Goal: Transaction & Acquisition: Purchase product/service

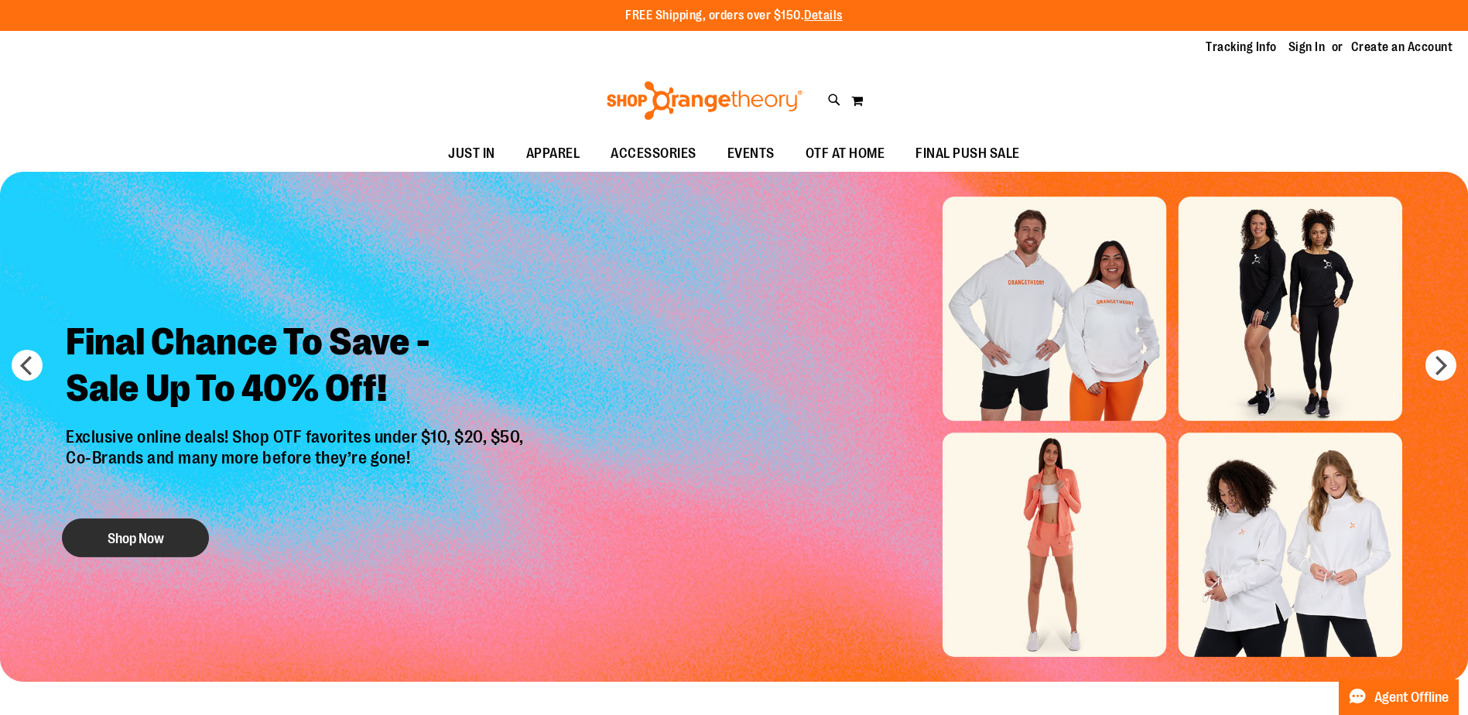
type input "**********"
click at [139, 535] on button "Shop Now" at bounding box center [135, 537] width 147 height 39
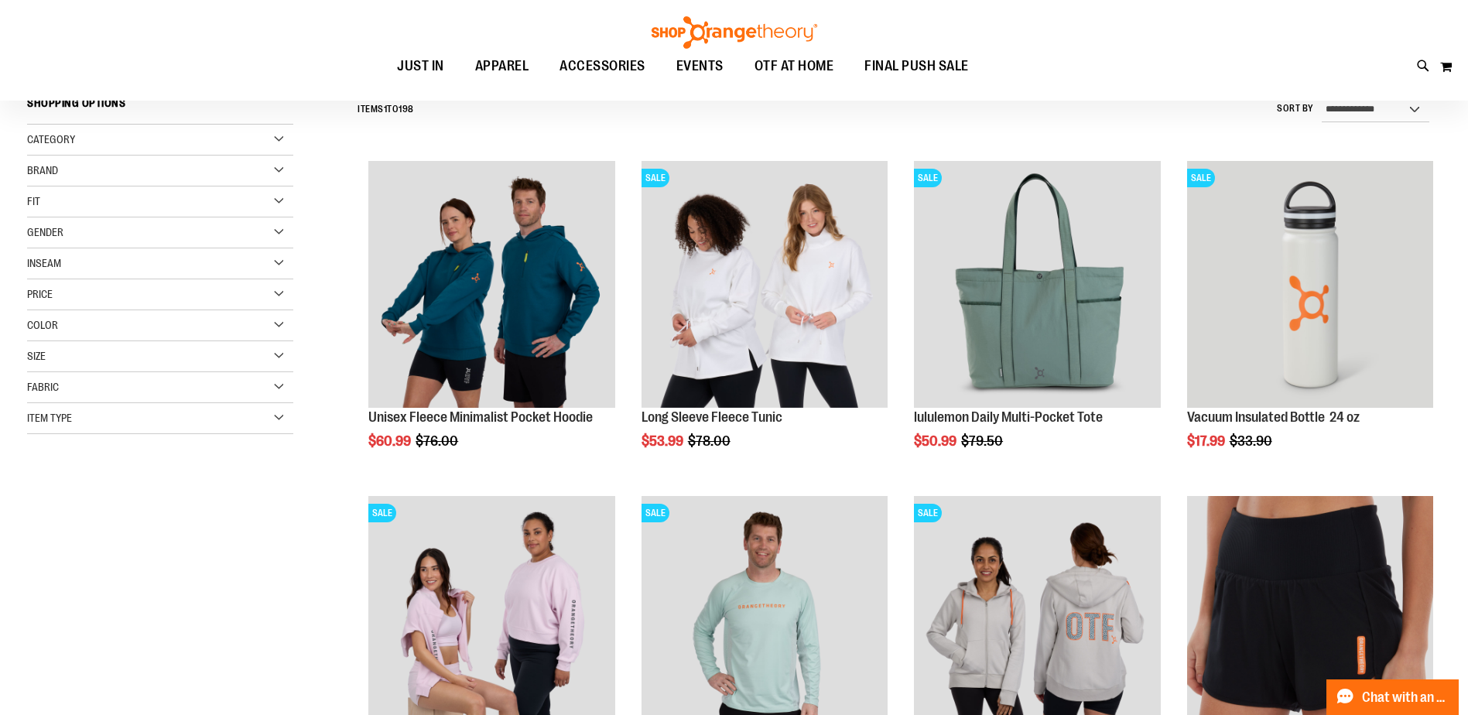
type input "**********"
click at [264, 501] on div "**********" at bounding box center [733, 669] width 1413 height 1159
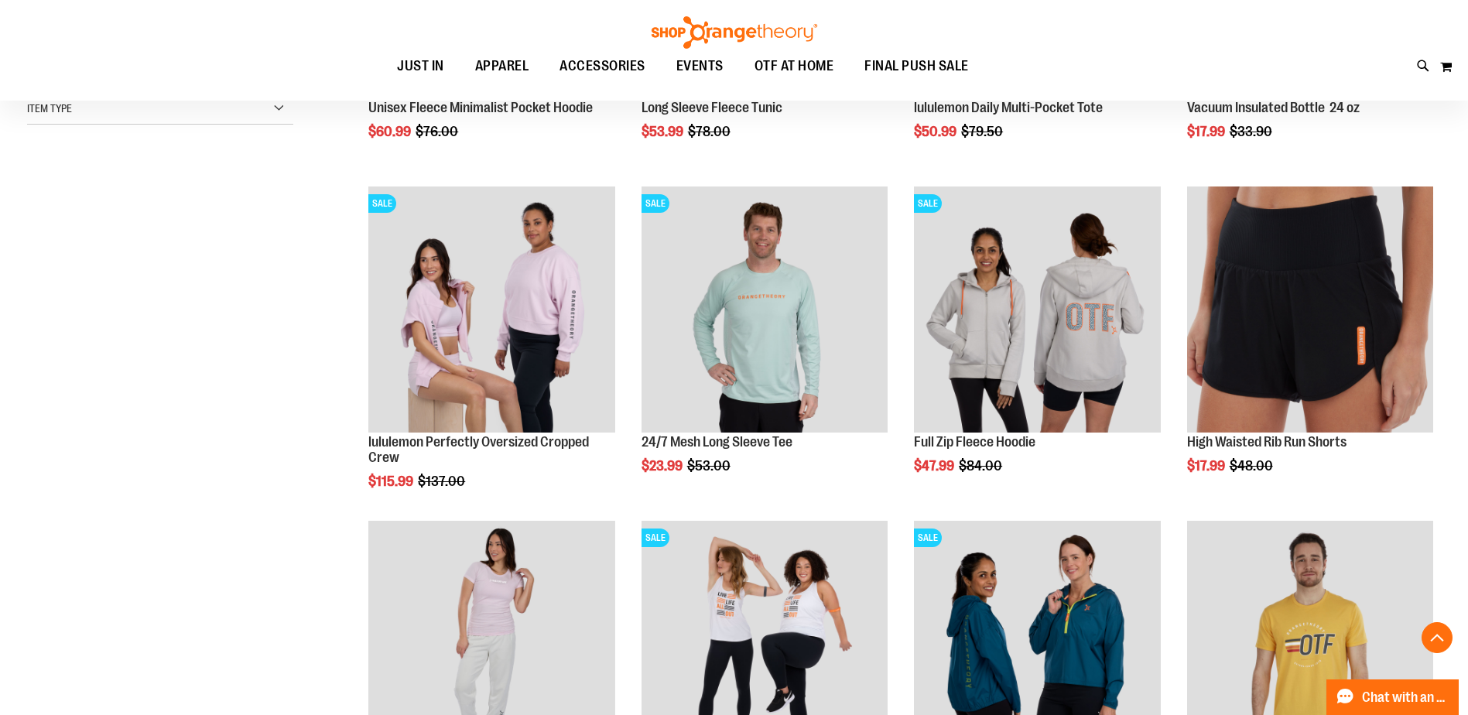
click at [253, 430] on div "**********" at bounding box center [733, 359] width 1413 height 1159
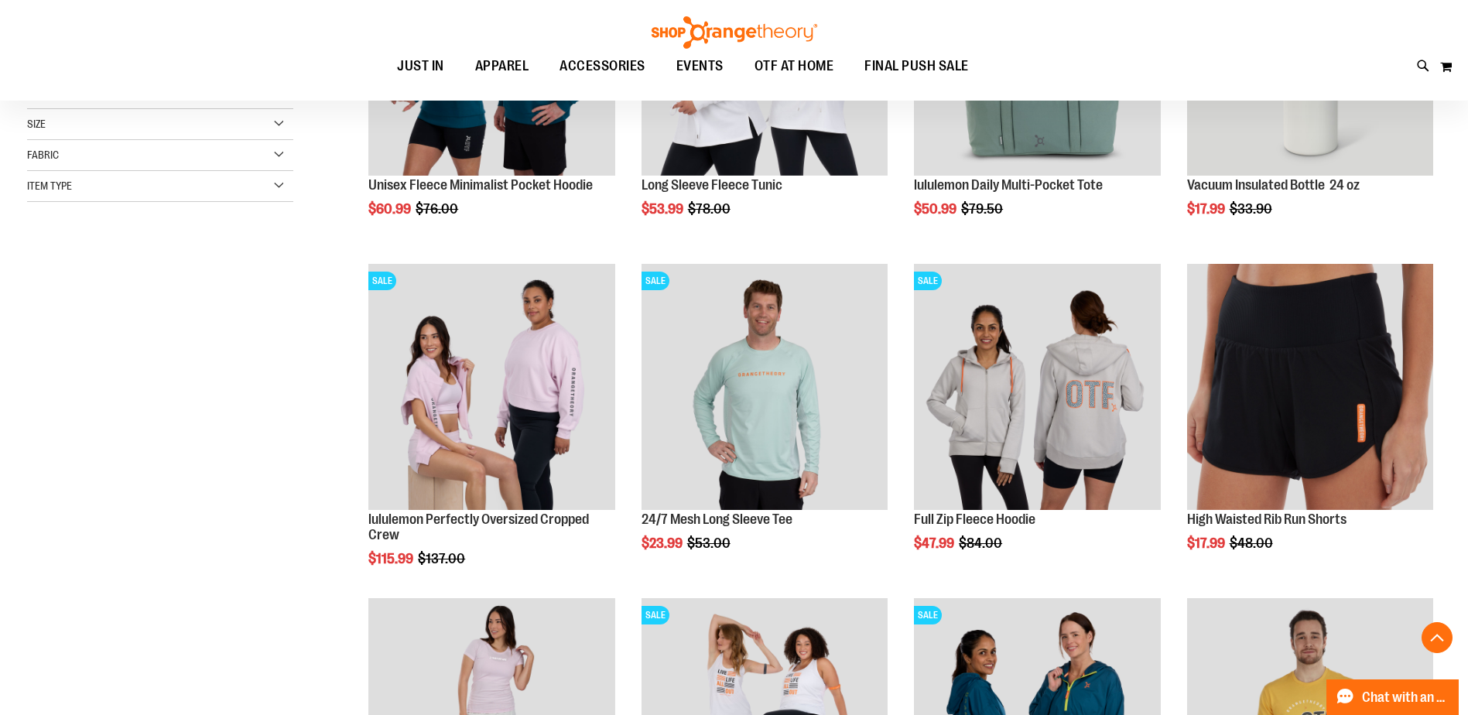
scroll to position [463, 0]
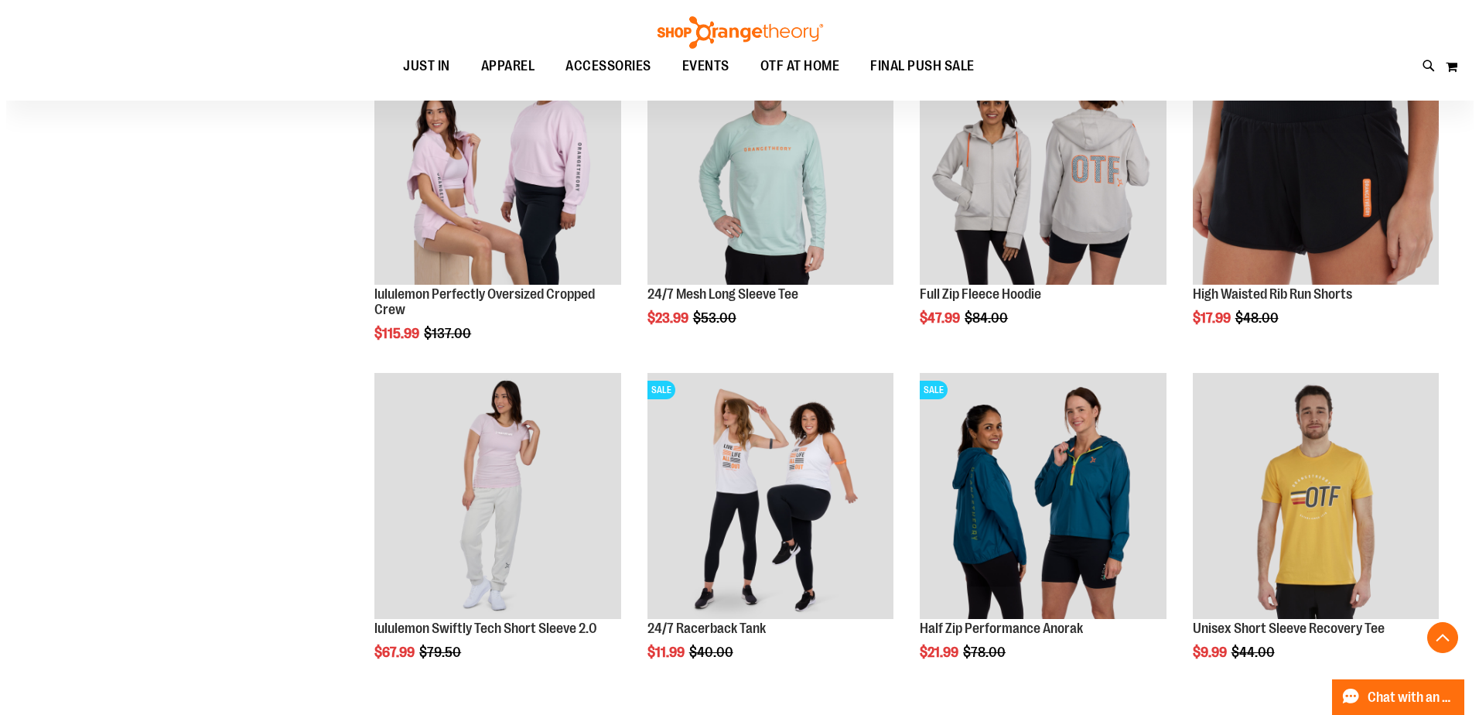
scroll to position [618, 0]
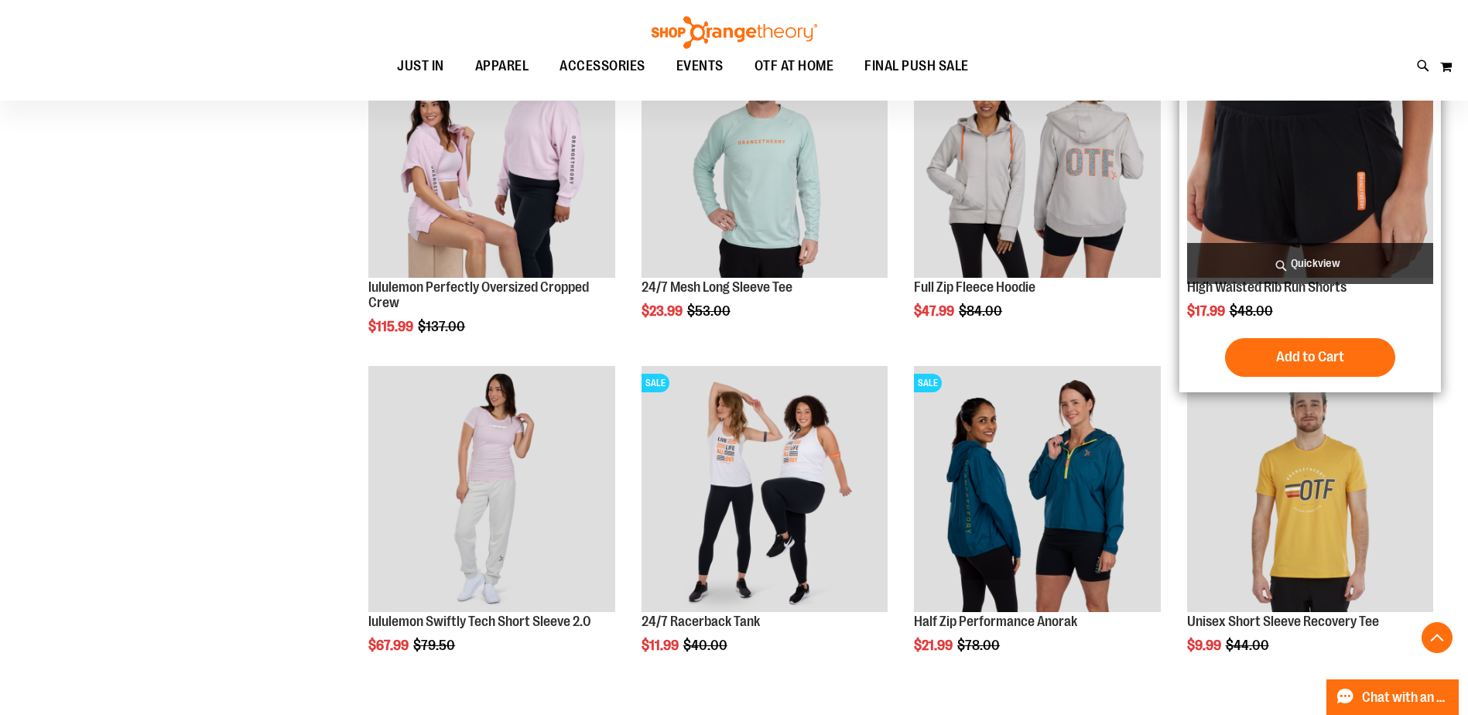
click at [1311, 280] on span "Quickview" at bounding box center [1310, 263] width 246 height 41
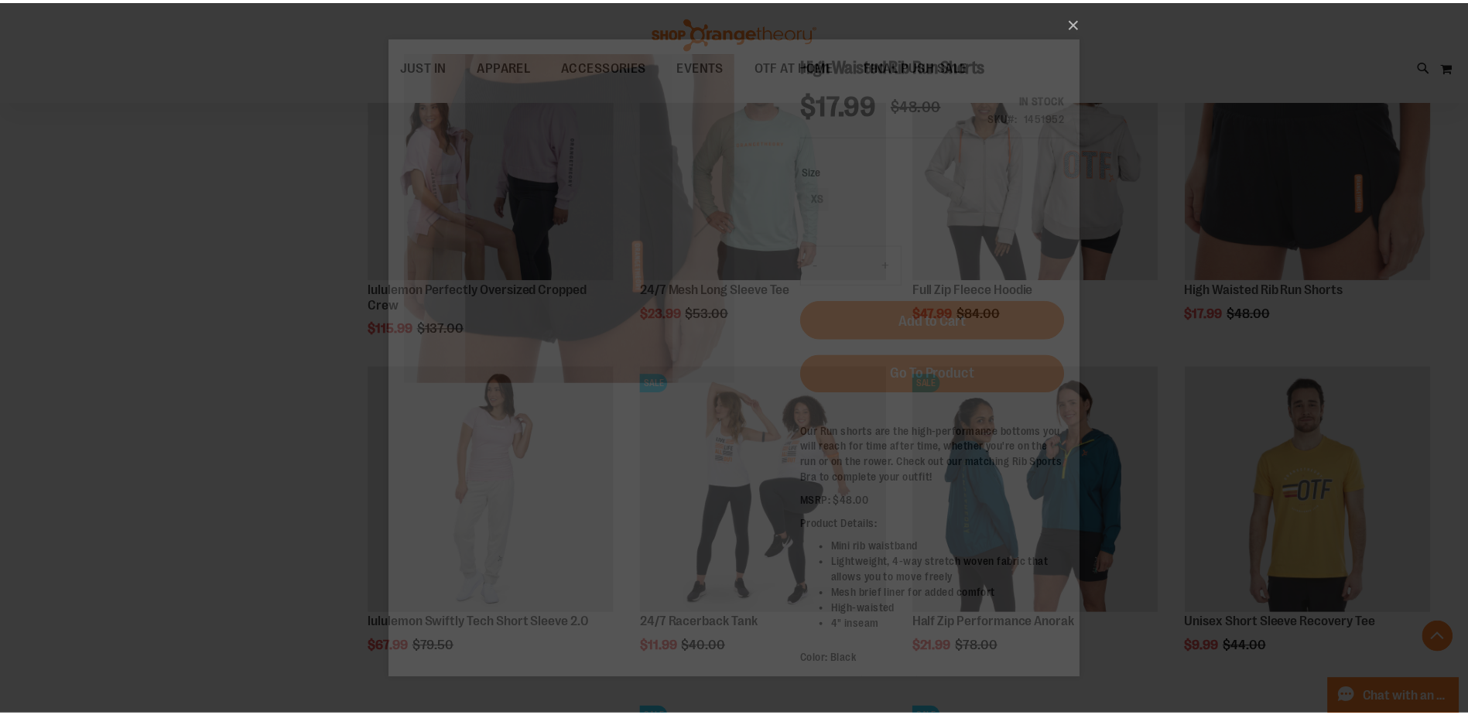
scroll to position [0, 0]
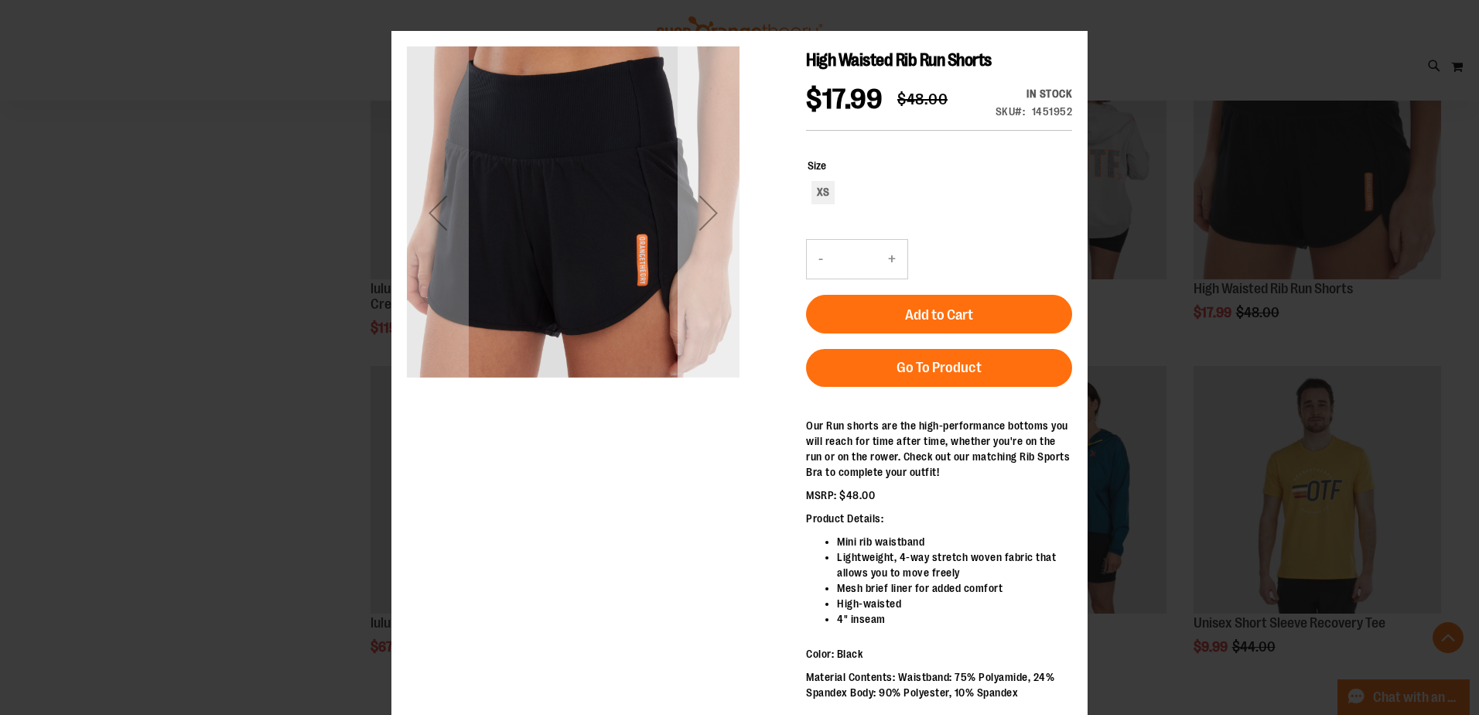
click at [731, 175] on div "Next" at bounding box center [709, 212] width 62 height 333
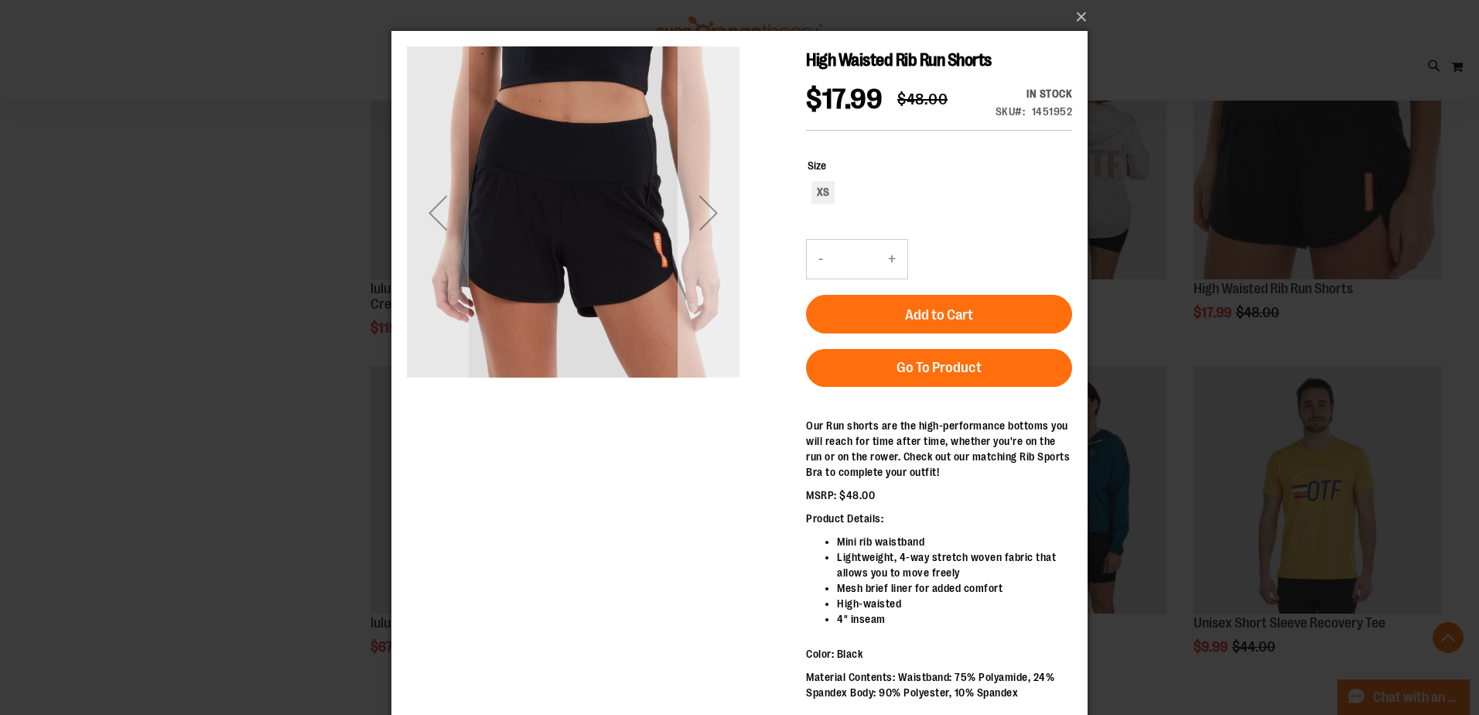
click at [724, 175] on div "Next" at bounding box center [709, 212] width 62 height 333
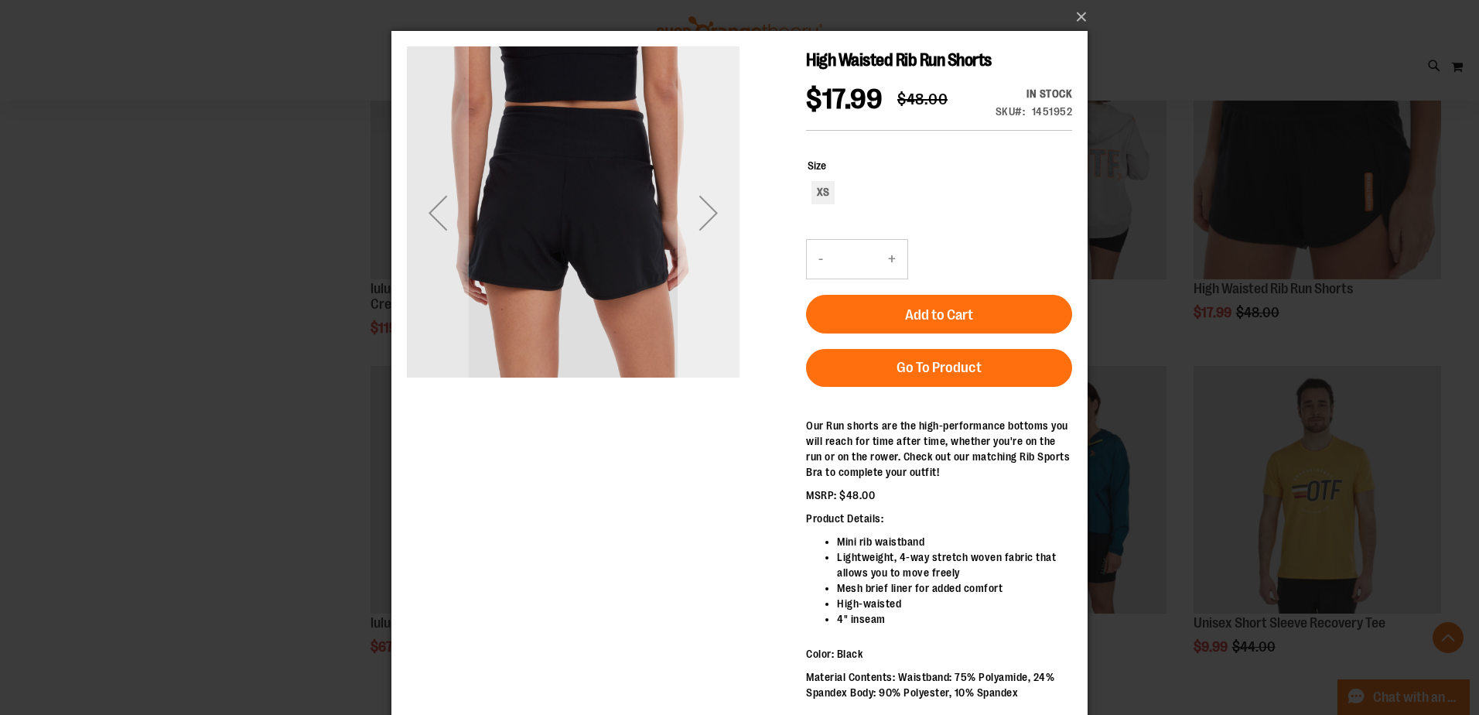
drag, startPoint x: 705, startPoint y: 193, endPoint x: 754, endPoint y: 271, distance: 92.5
click at [705, 193] on div "Next" at bounding box center [709, 213] width 62 height 62
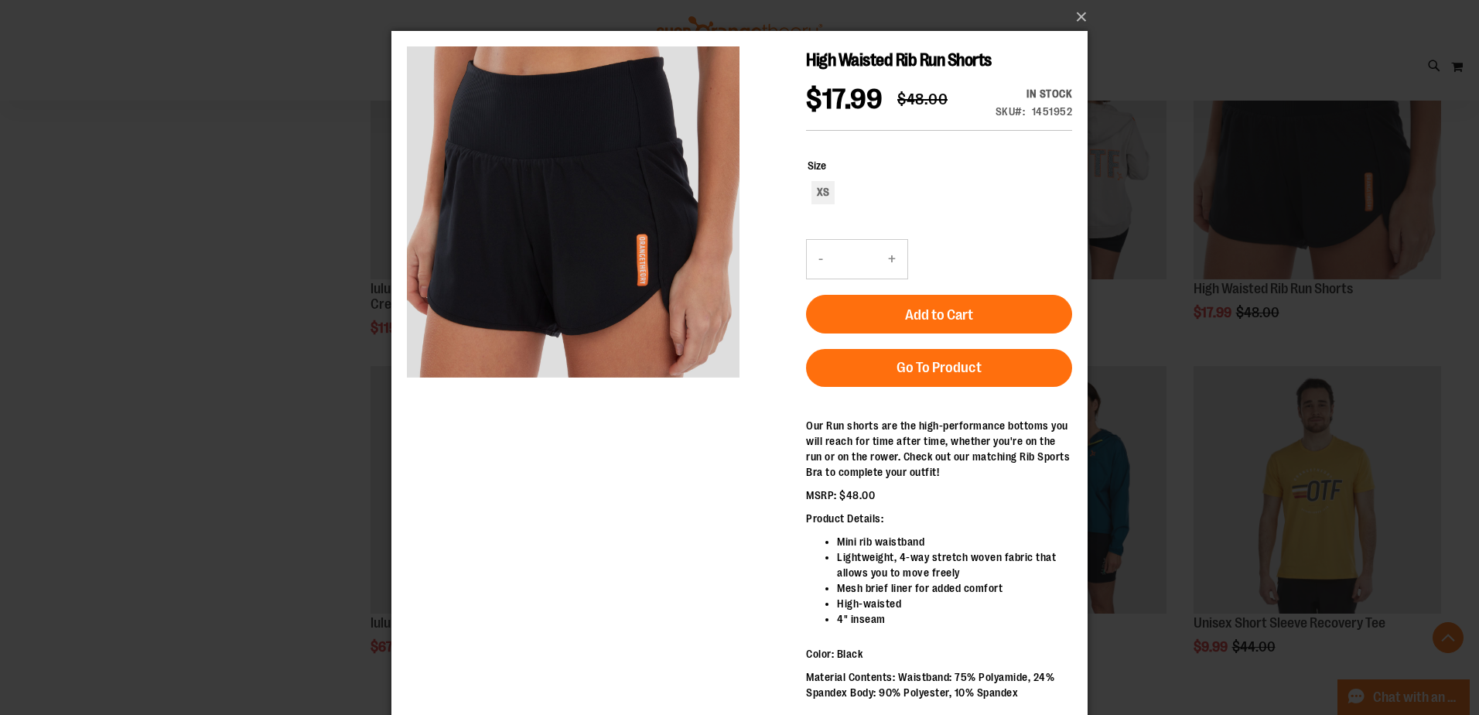
click at [176, 285] on div "×" at bounding box center [739, 357] width 1479 height 715
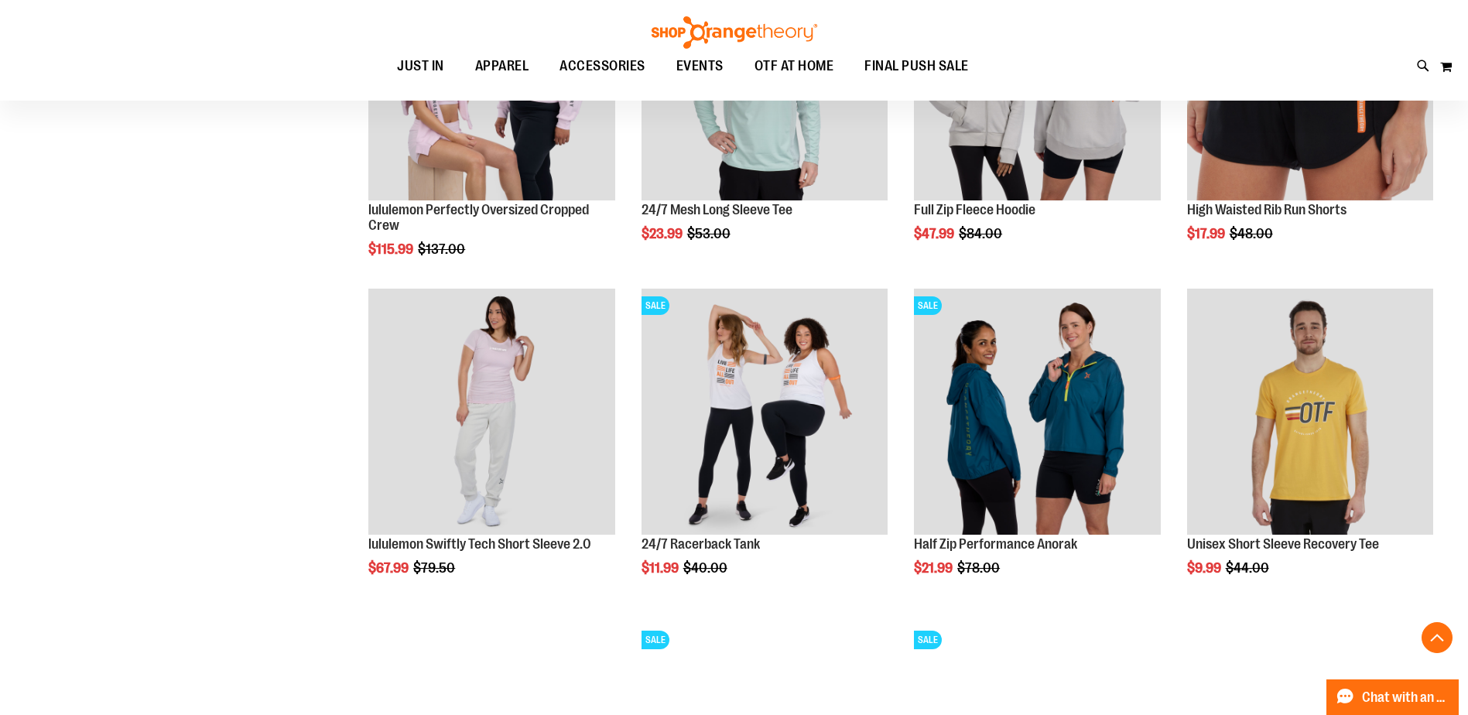
click at [192, 354] on div "**********" at bounding box center [733, 629] width 1413 height 2162
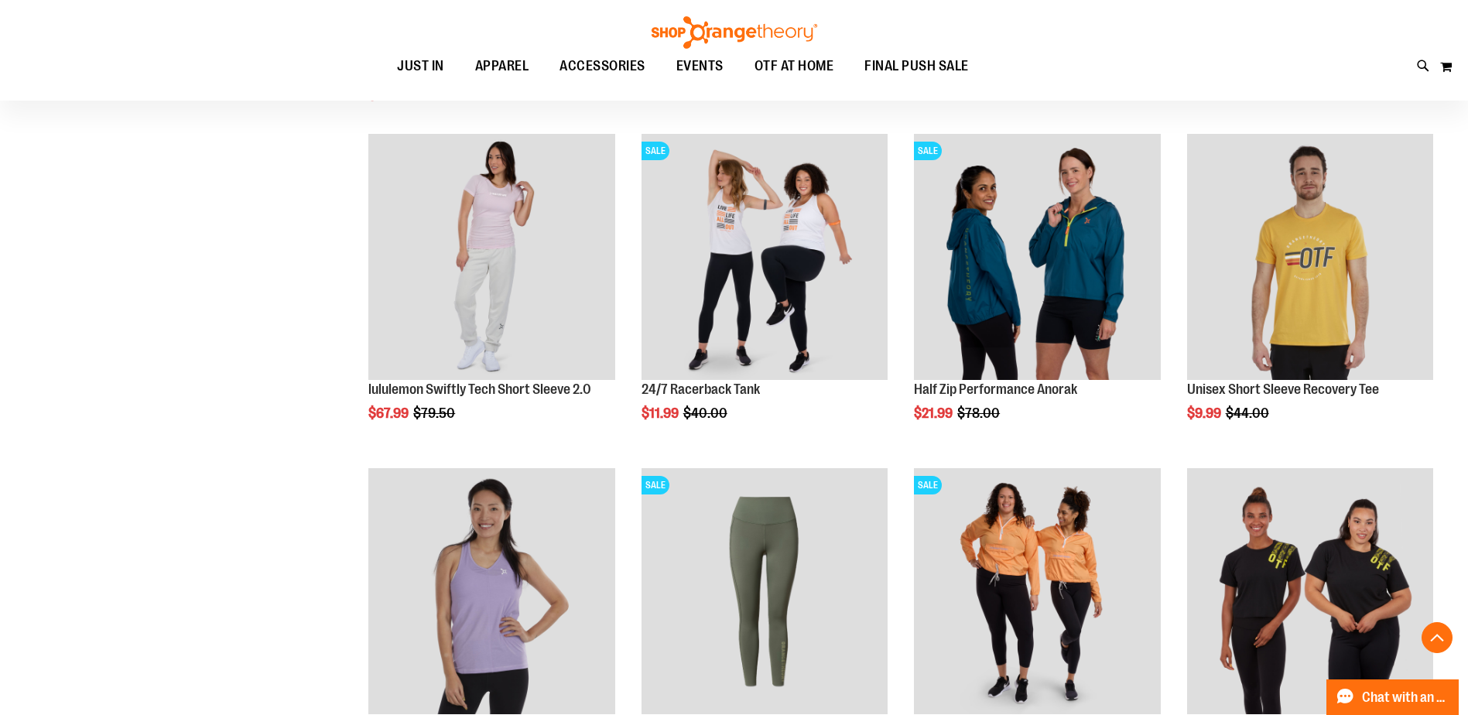
click at [193, 354] on div "**********" at bounding box center [733, 474] width 1413 height 2162
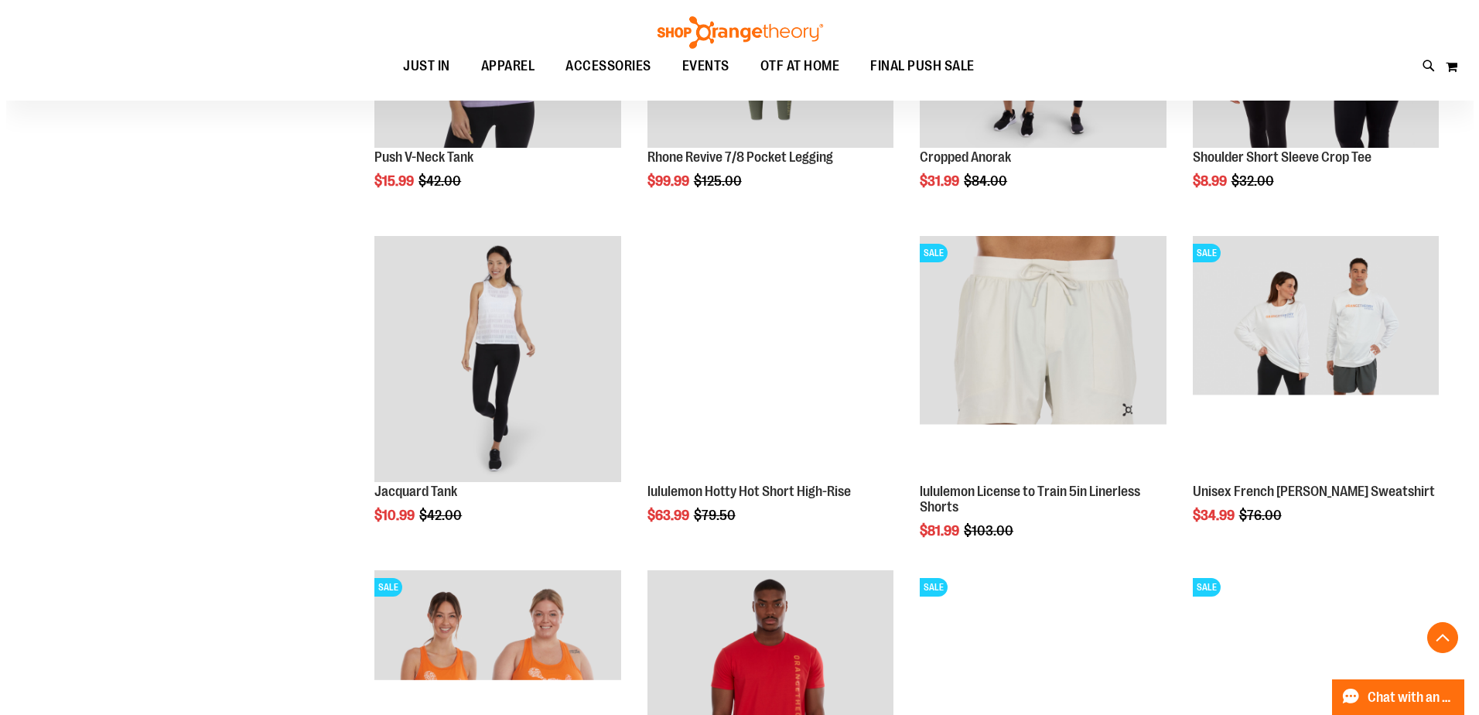
scroll to position [1392, 0]
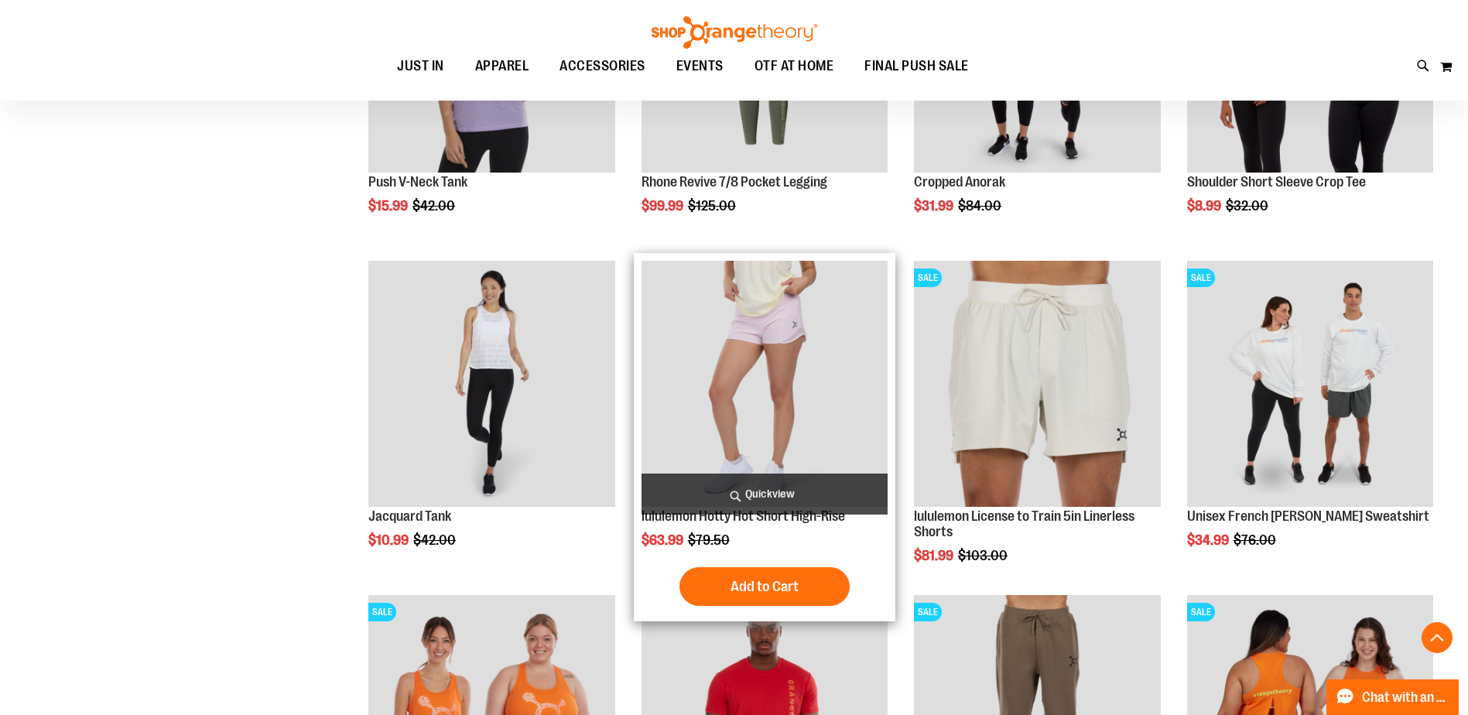
click at [757, 477] on span "Quickview" at bounding box center [764, 493] width 246 height 41
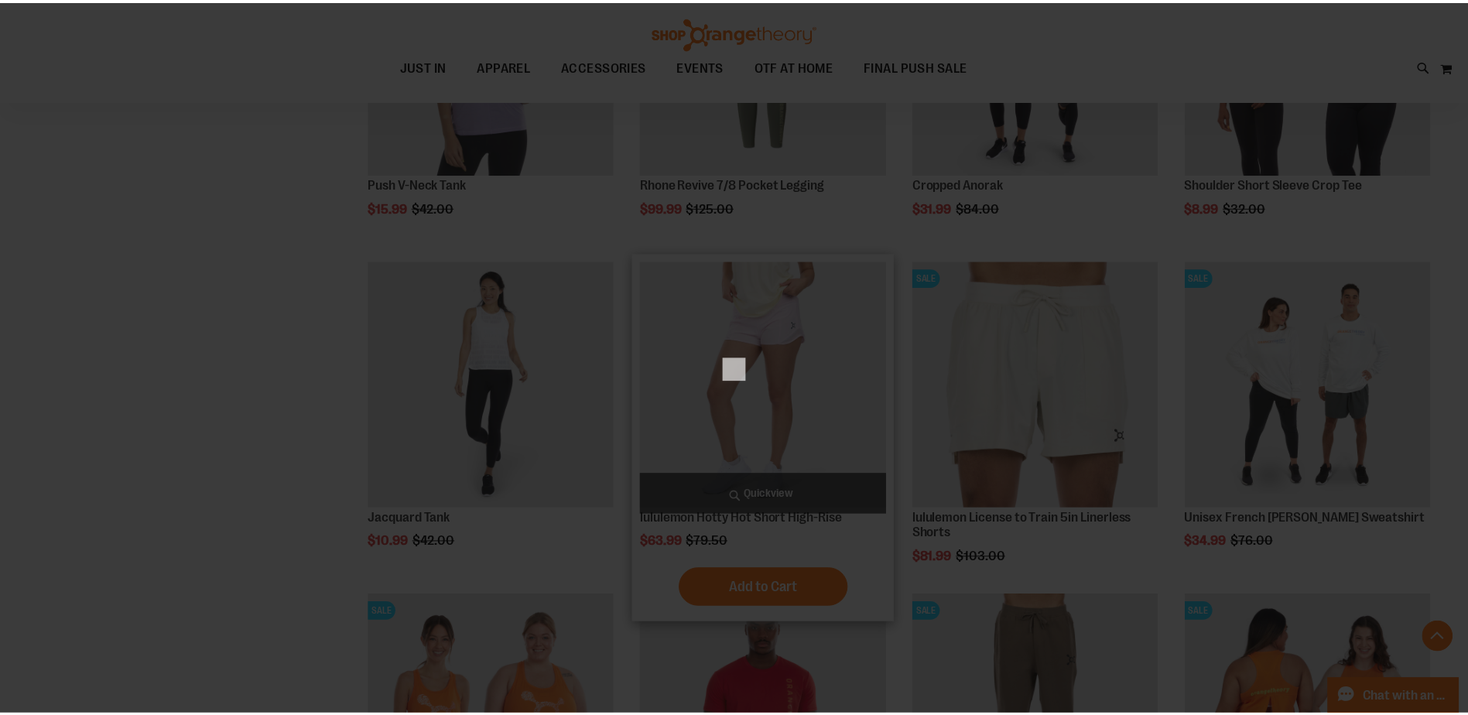
scroll to position [0, 0]
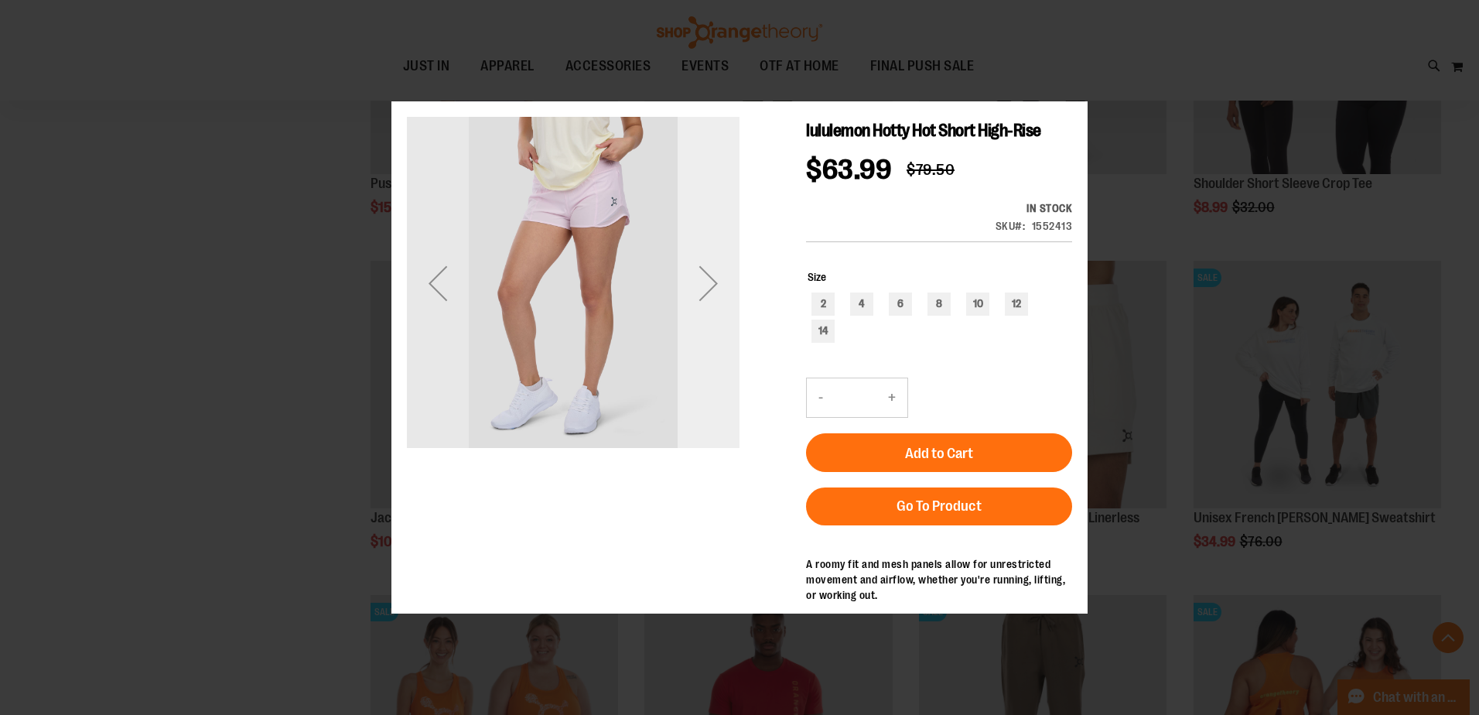
drag, startPoint x: 724, startPoint y: 303, endPoint x: 719, endPoint y: 288, distance: 16.4
click at [721, 299] on div "Next" at bounding box center [709, 282] width 62 height 62
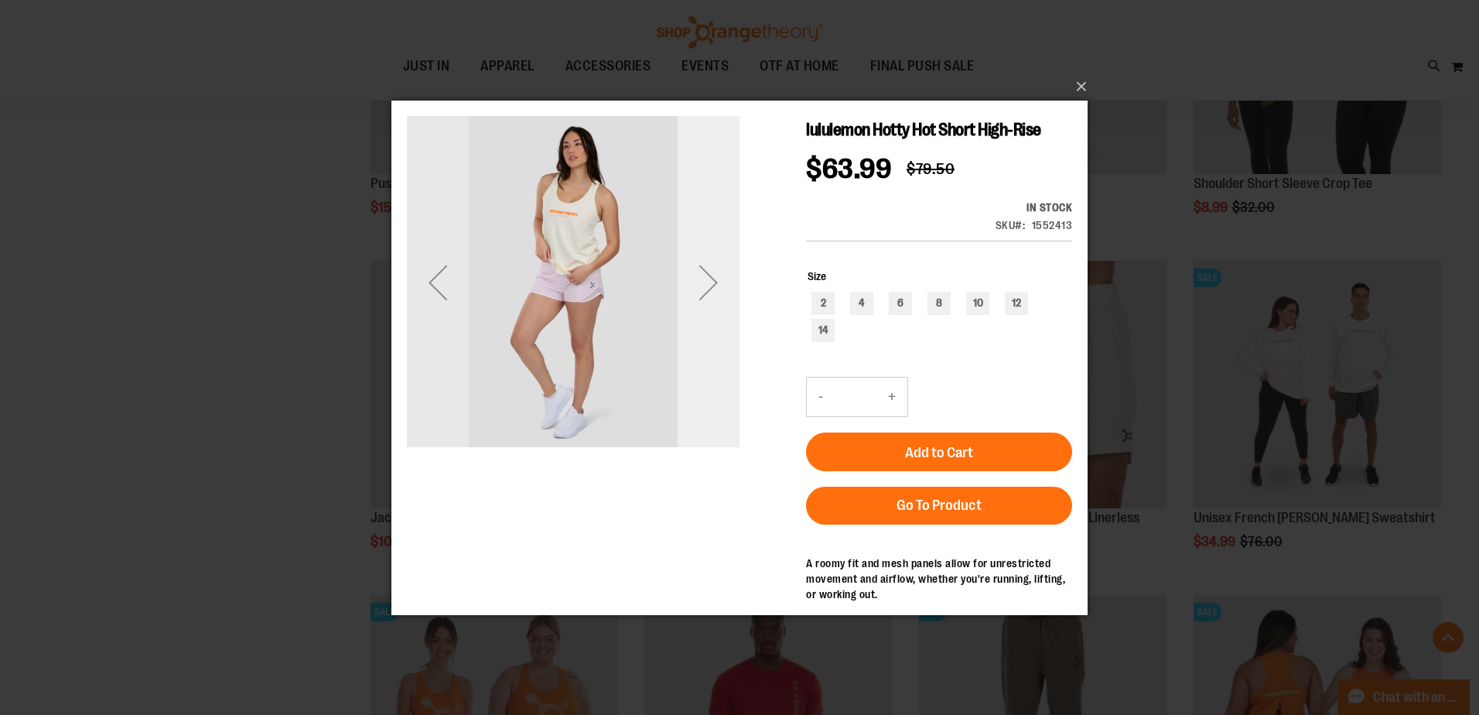
click at [719, 287] on div "Next" at bounding box center [709, 282] width 62 height 62
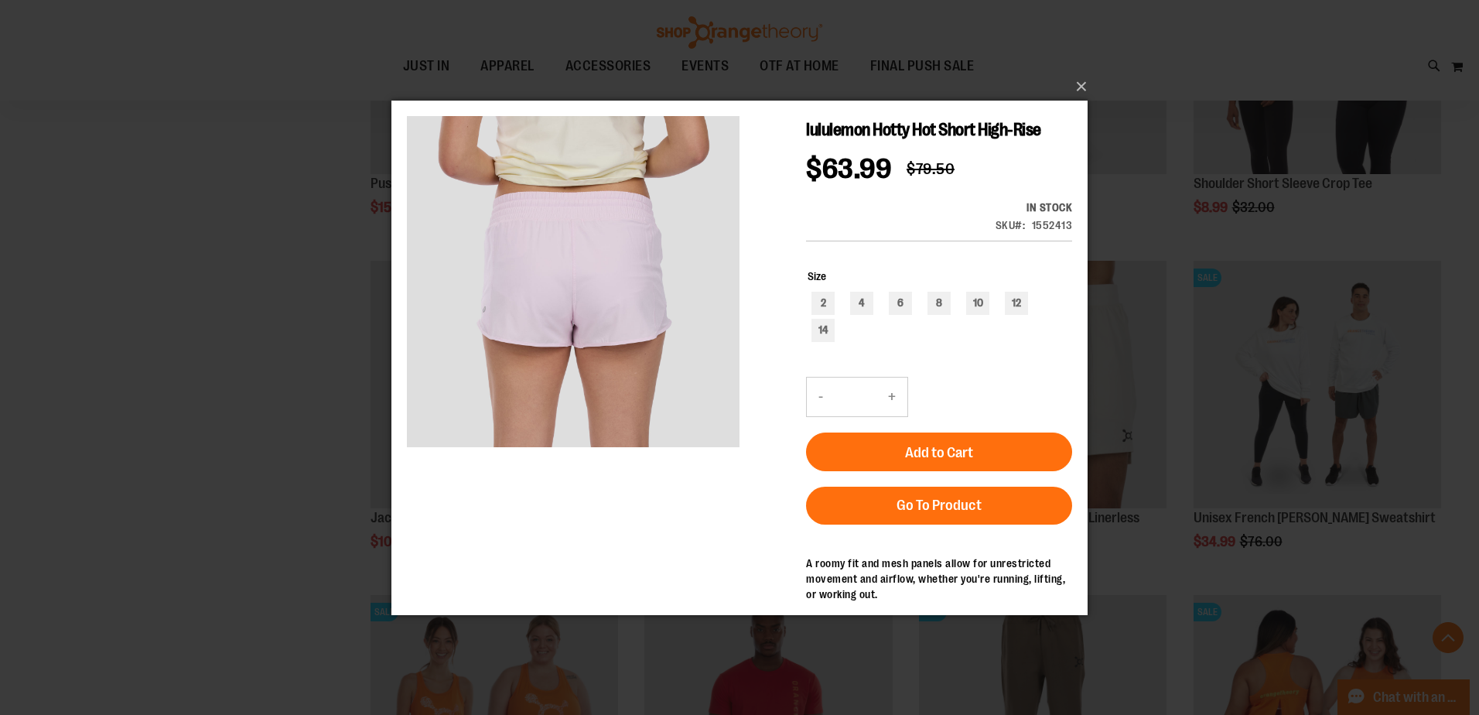
click at [159, 300] on div "×" at bounding box center [739, 357] width 1479 height 715
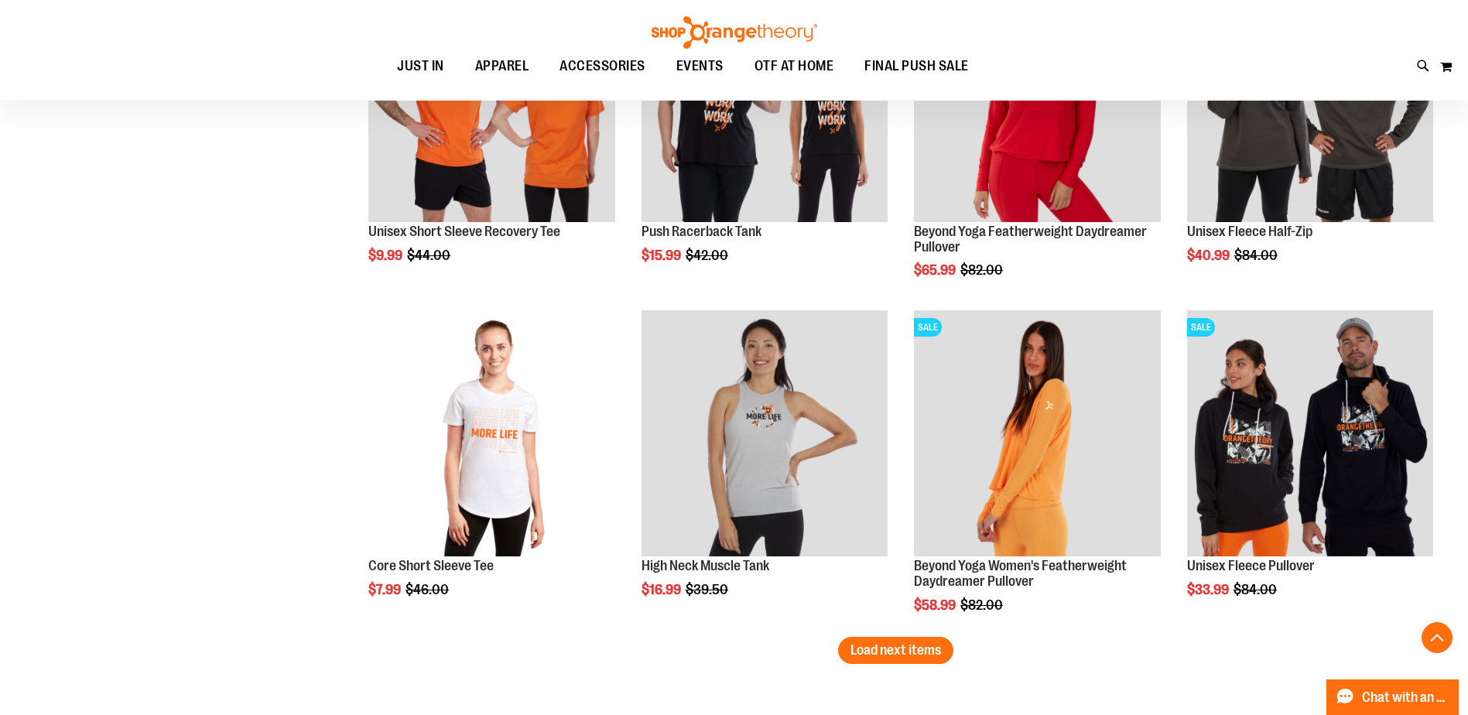
scroll to position [2707, 0]
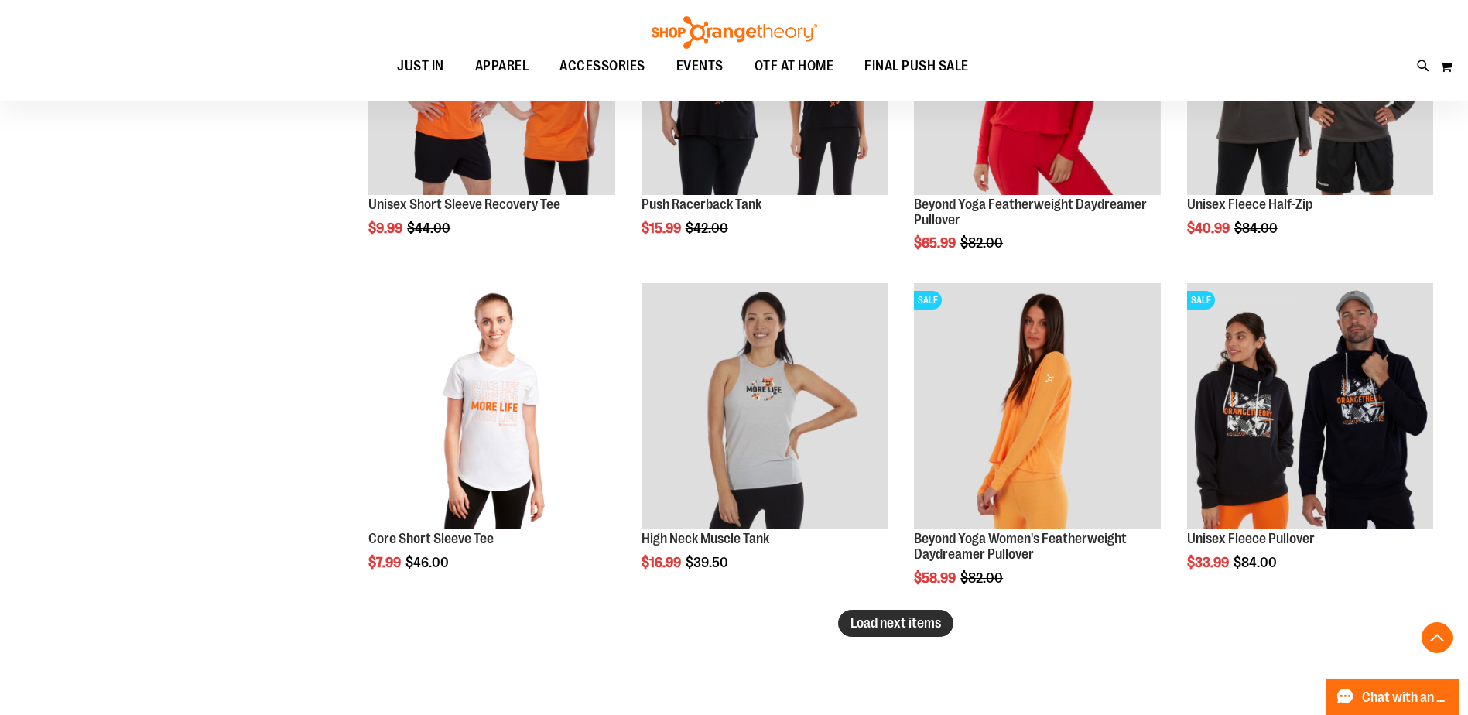
click at [916, 634] on button "Load next items" at bounding box center [895, 623] width 115 height 27
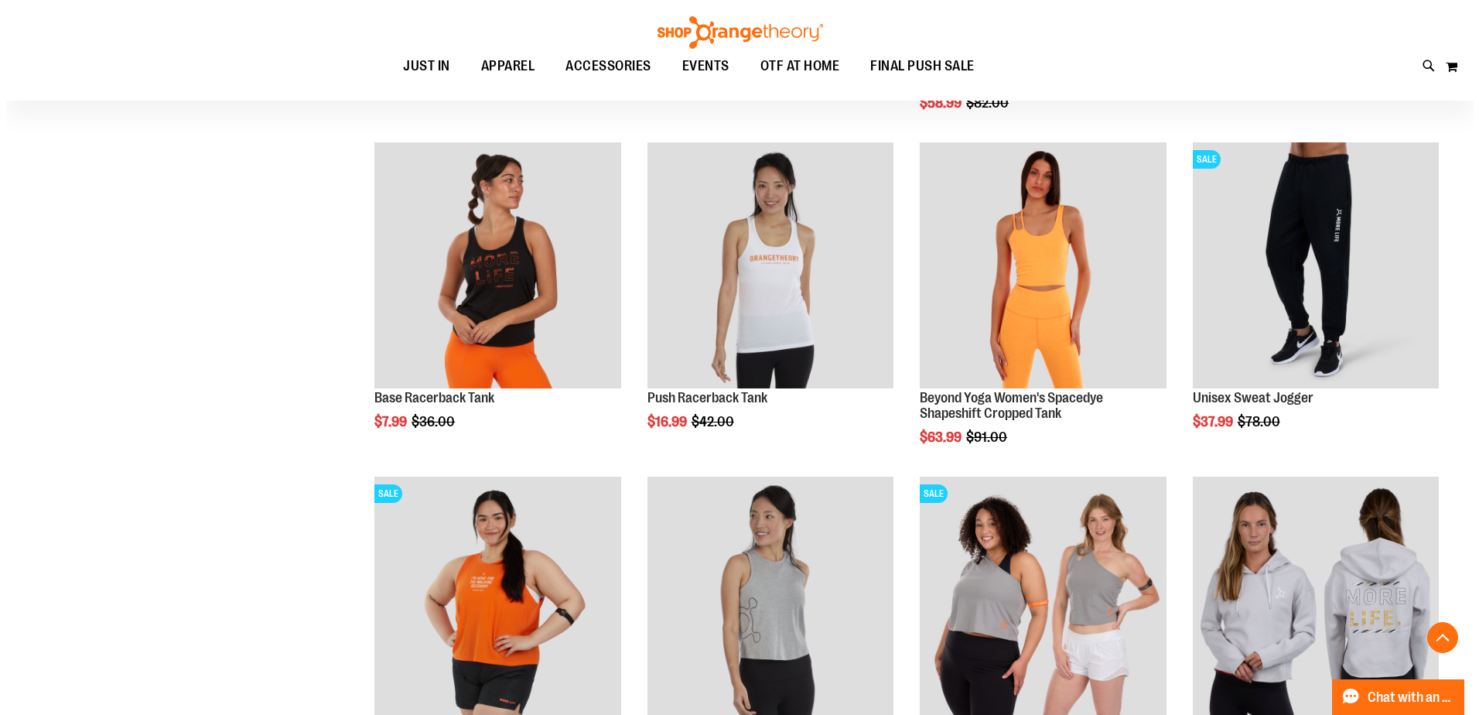
scroll to position [3094, 0]
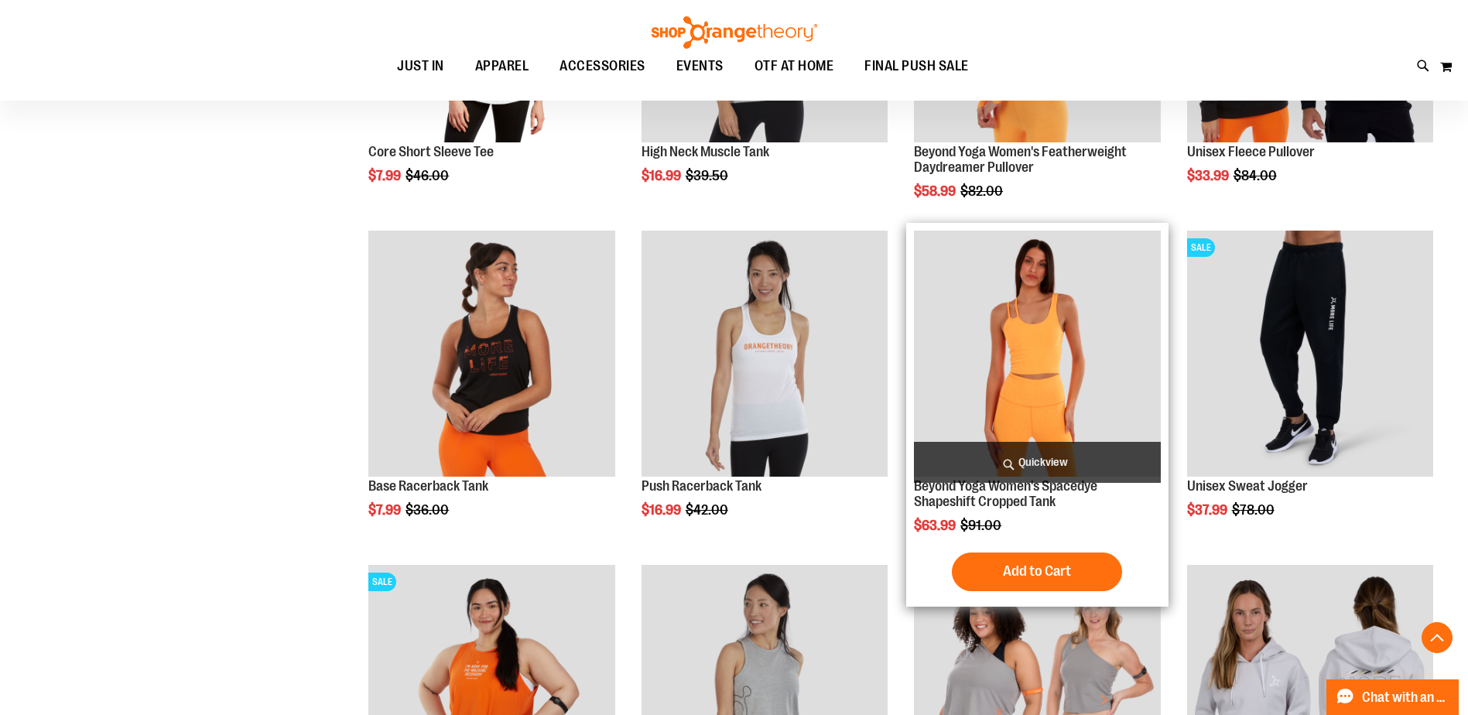
click at [1018, 456] on span "Quickview" at bounding box center [1037, 462] width 246 height 41
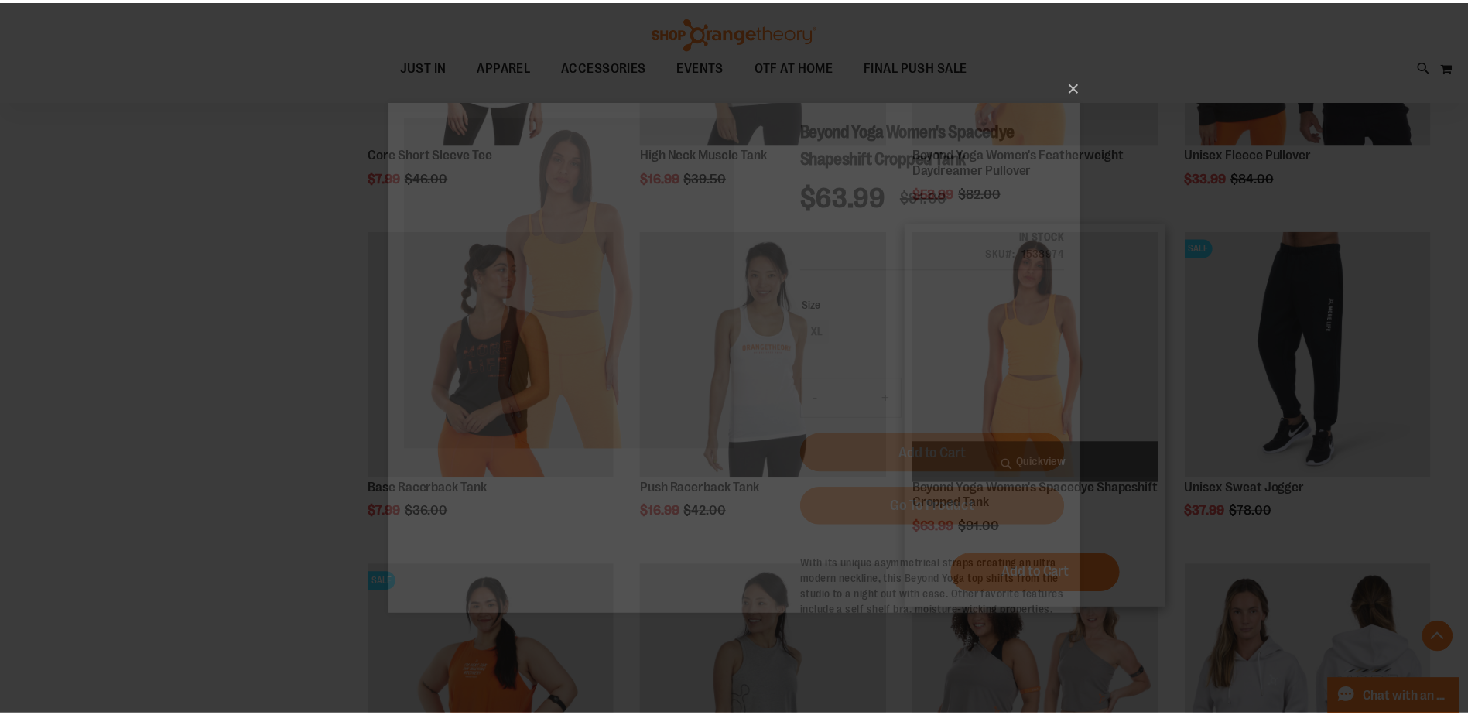
scroll to position [0, 0]
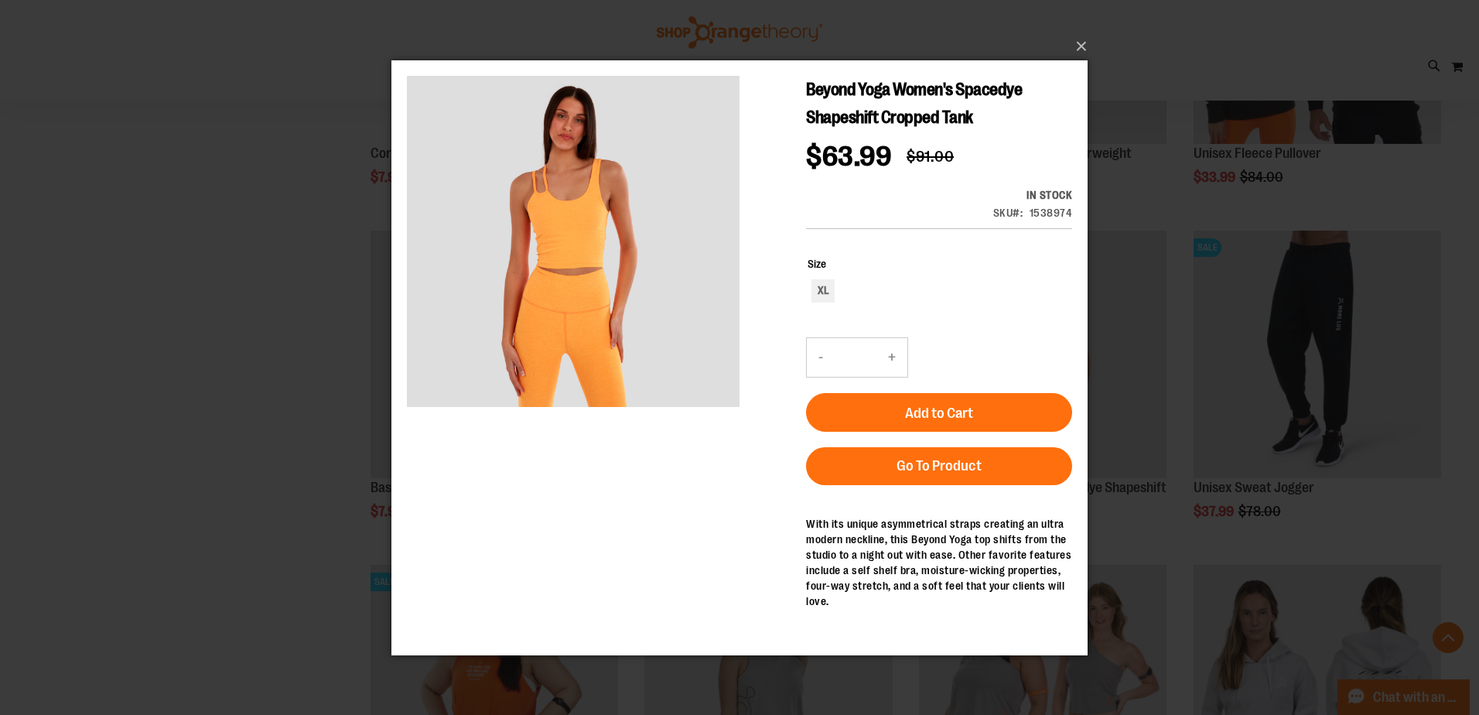
click at [255, 313] on div "×" at bounding box center [739, 357] width 1479 height 715
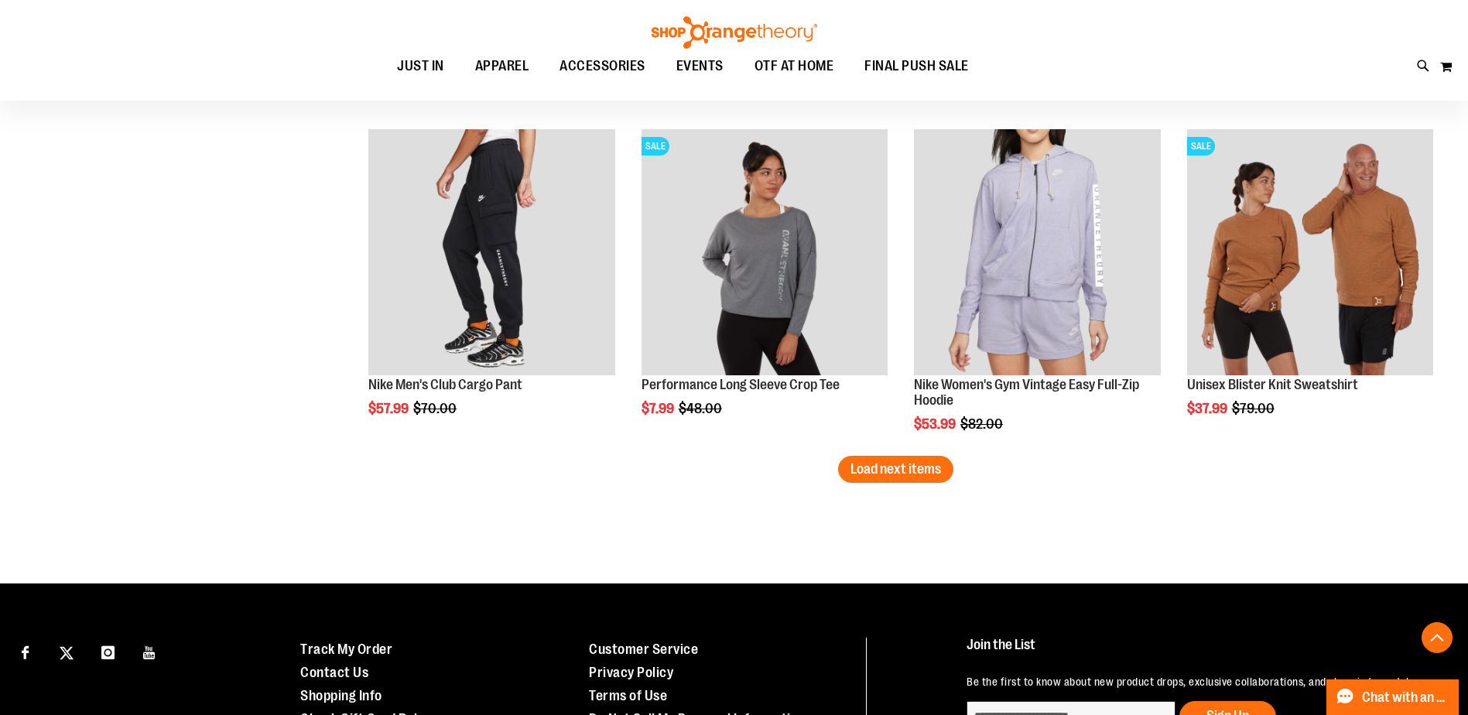
scroll to position [3868, 0]
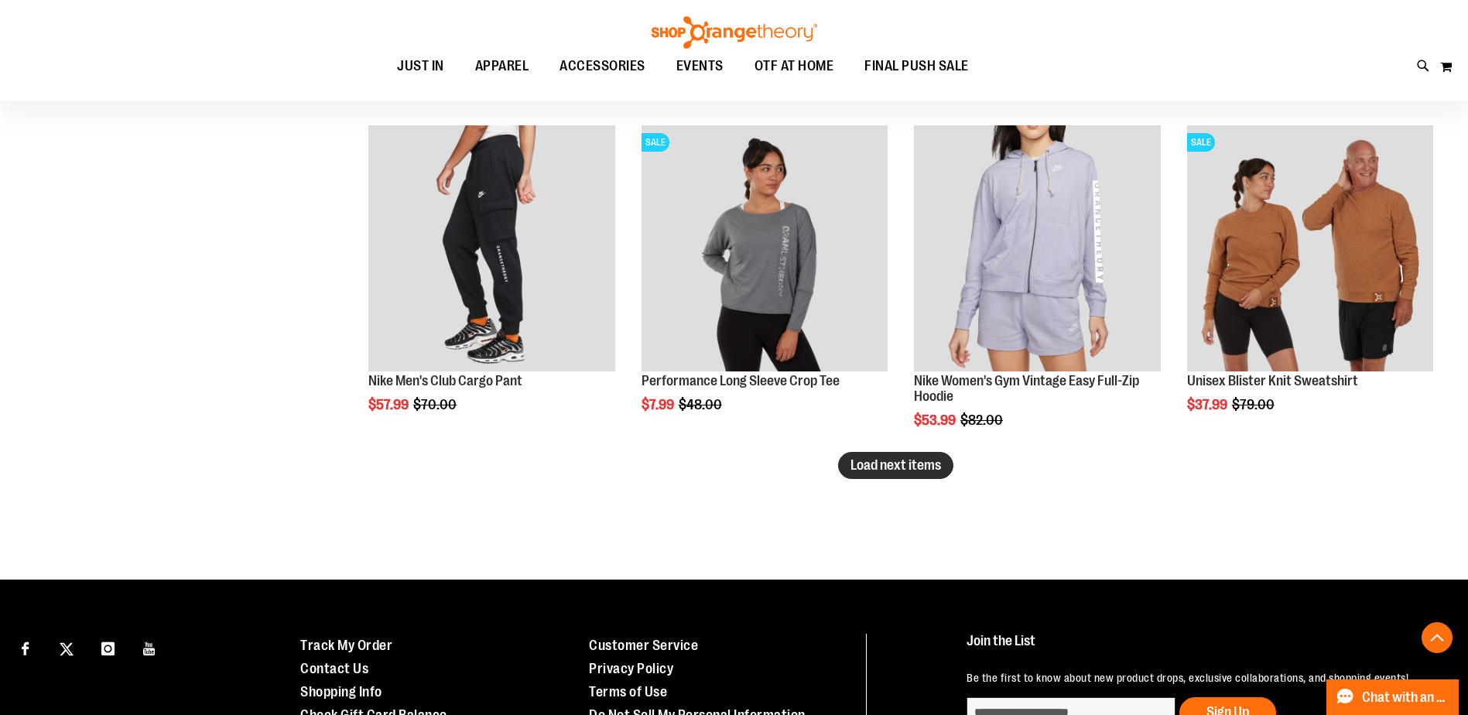
click at [874, 456] on button "Load next items" at bounding box center [895, 465] width 115 height 27
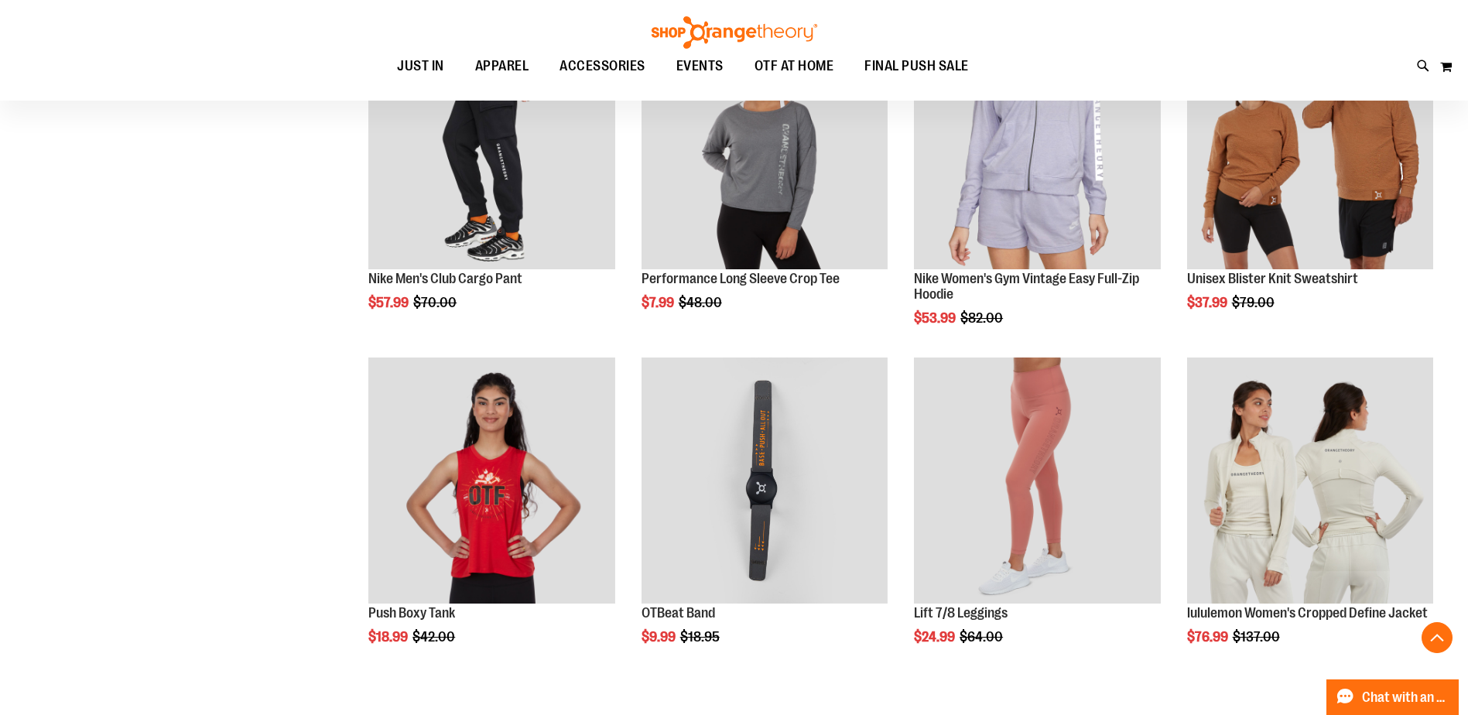
scroll to position [4022, 0]
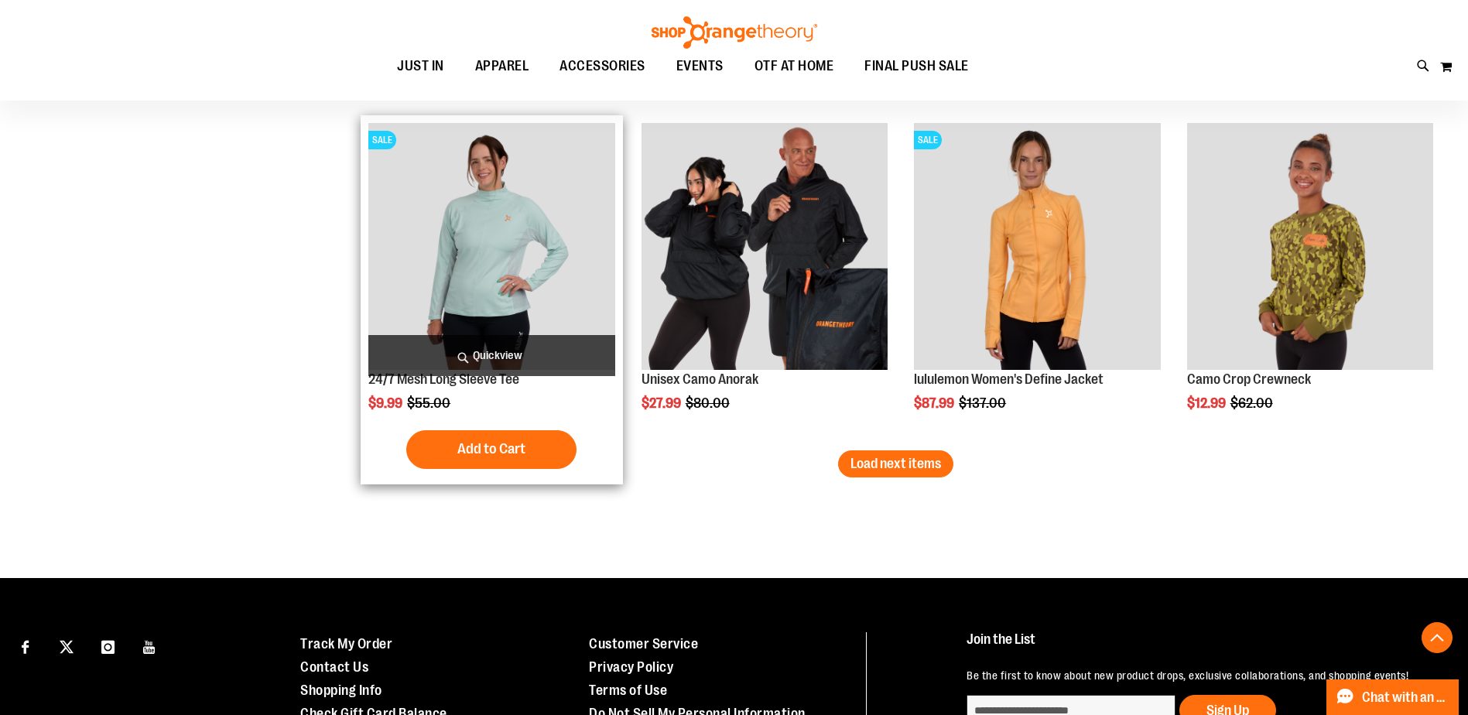
scroll to position [4873, 0]
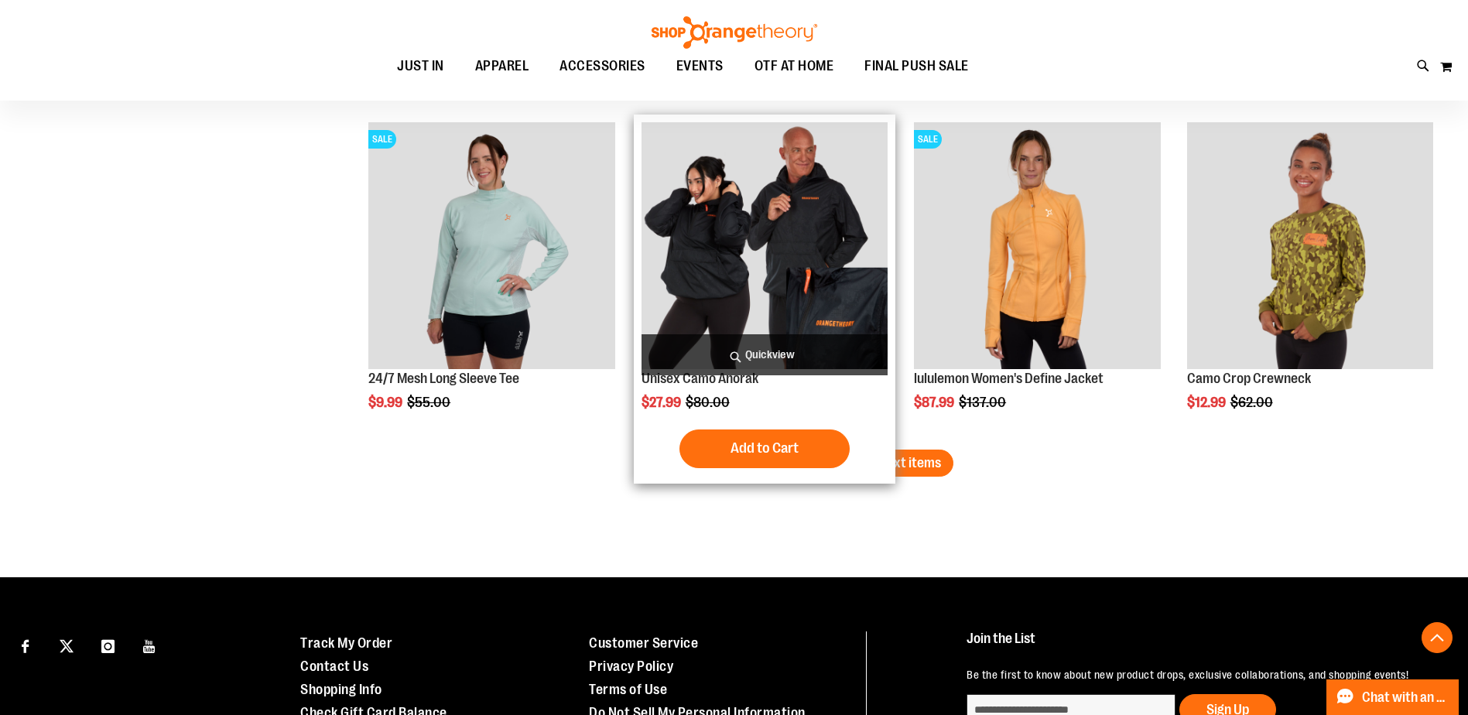
drag, startPoint x: 915, startPoint y: 465, endPoint x: 761, endPoint y: 434, distance: 157.8
click at [915, 465] on span "Load next items" at bounding box center [895, 462] width 91 height 15
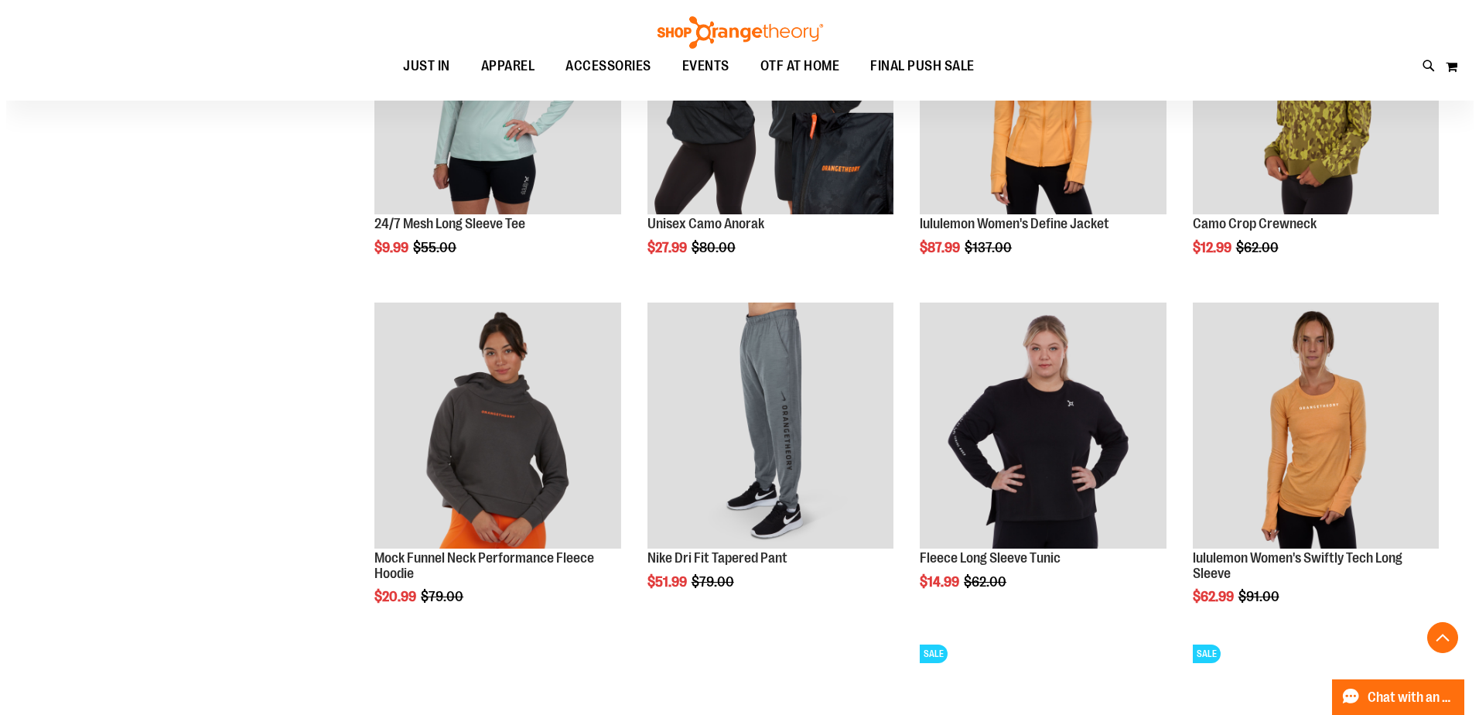
scroll to position [5105, 0]
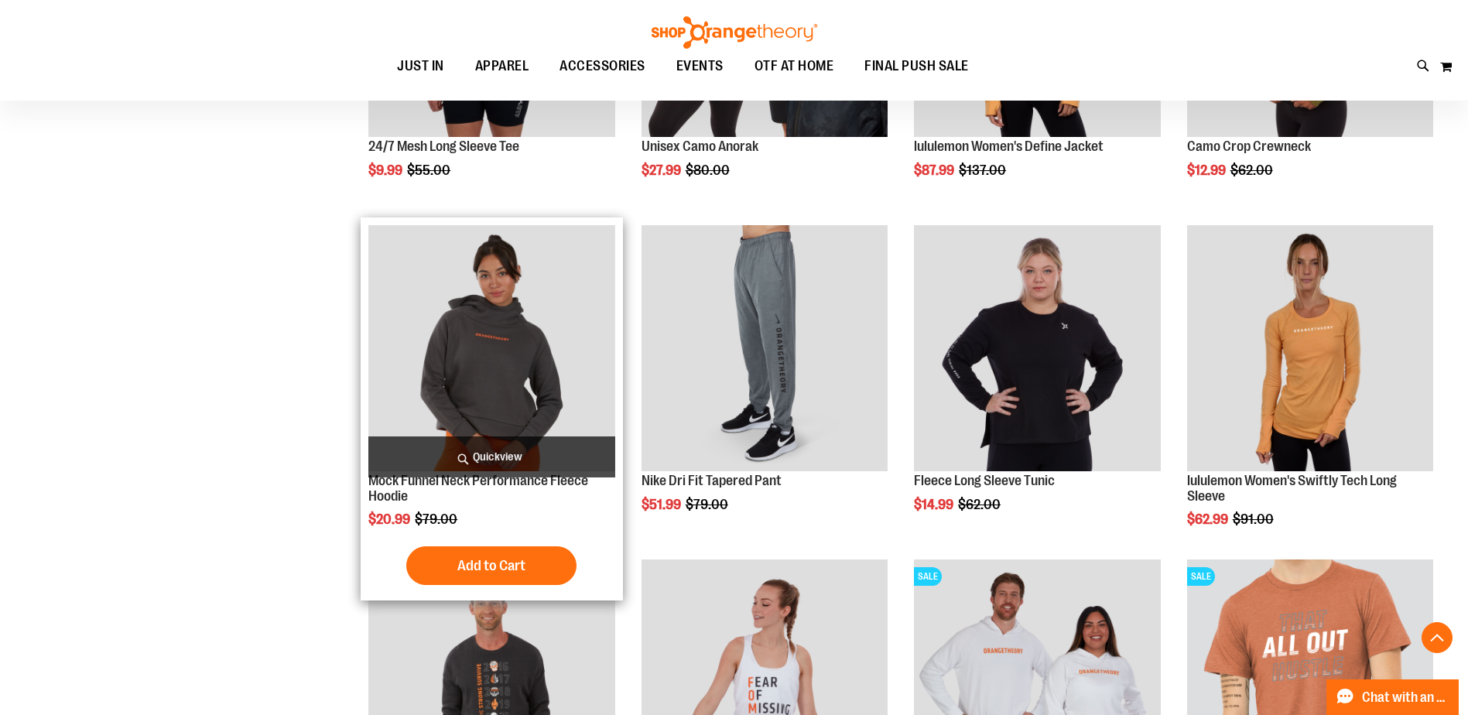
click at [516, 456] on span "Quickview" at bounding box center [491, 456] width 246 height 41
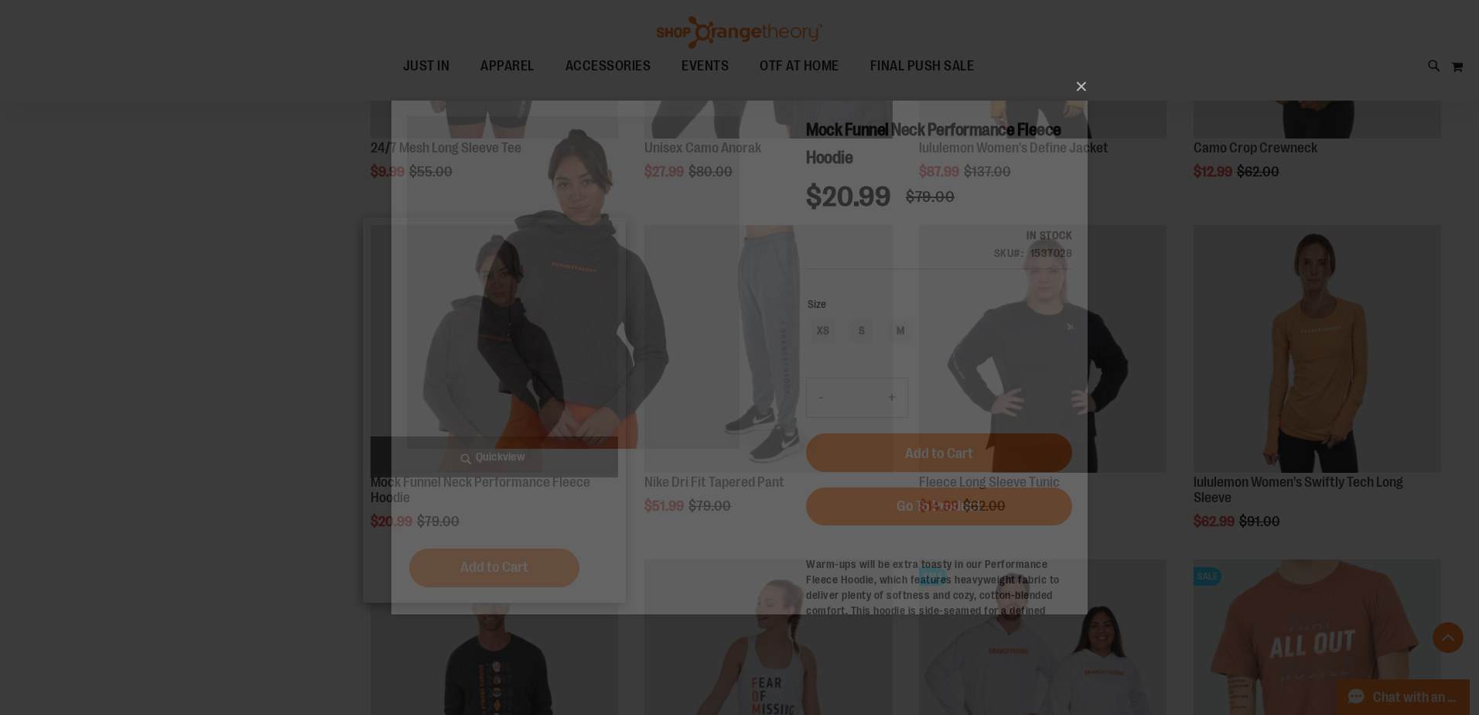
scroll to position [0, 0]
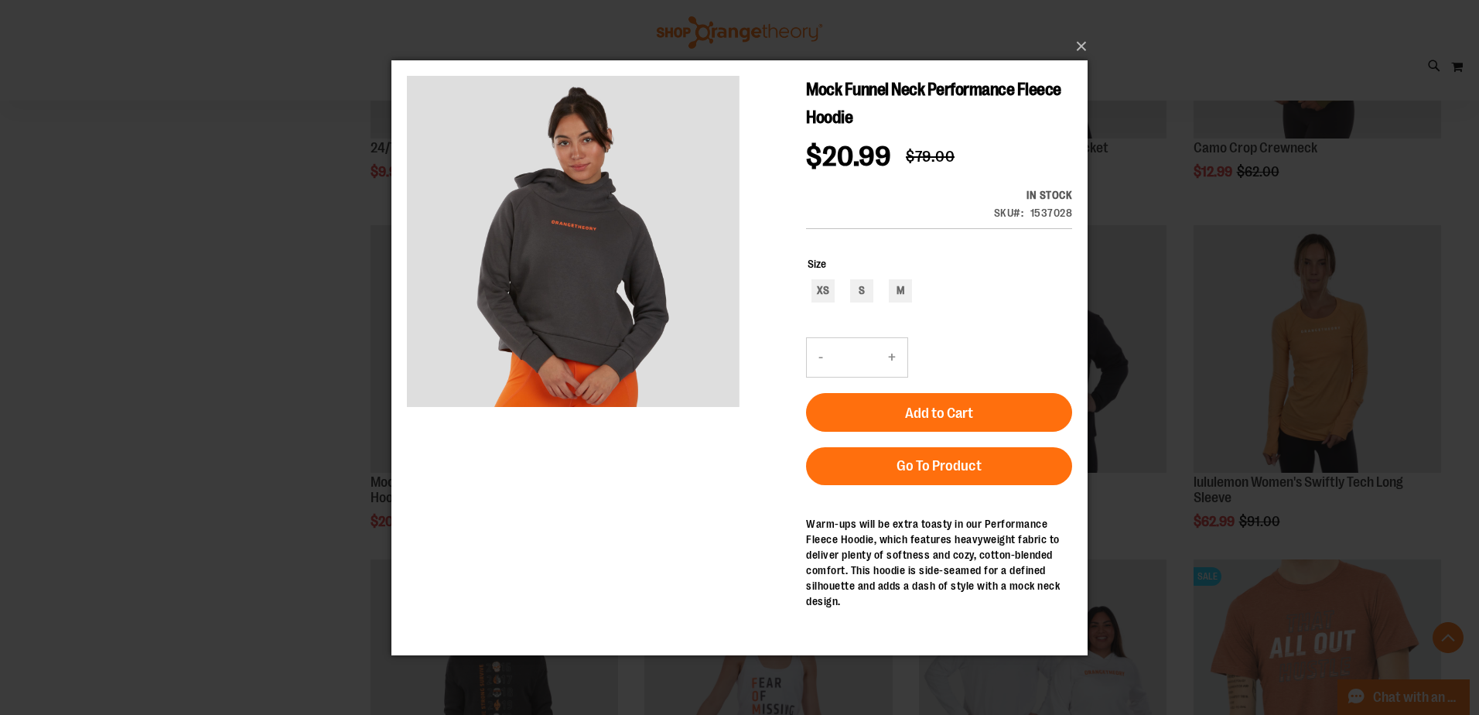
click at [746, 265] on div "Mock Funnel Neck Performance Fleece Hoodie $20.99 Regular Price $79.00 In stock…" at bounding box center [739, 191] width 665 height 232
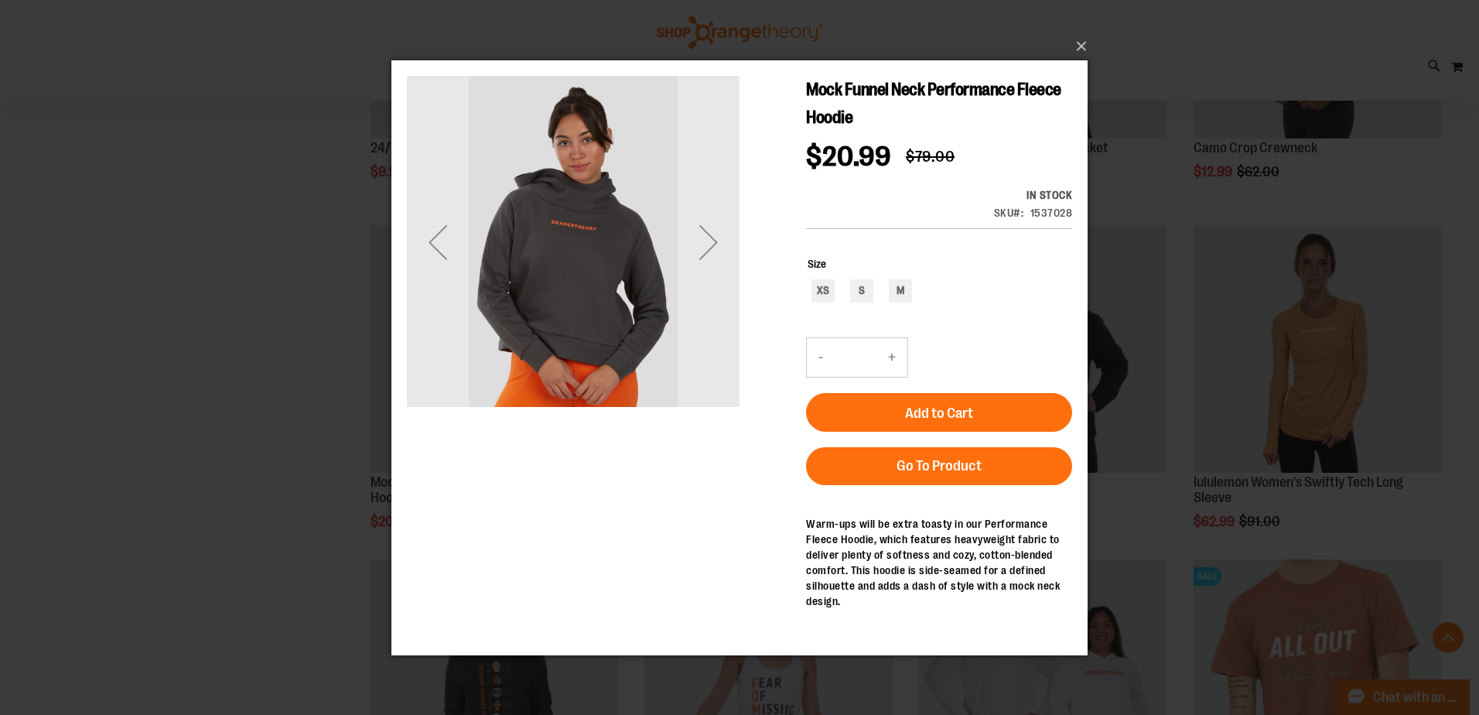
click at [702, 265] on div "Next" at bounding box center [709, 241] width 62 height 62
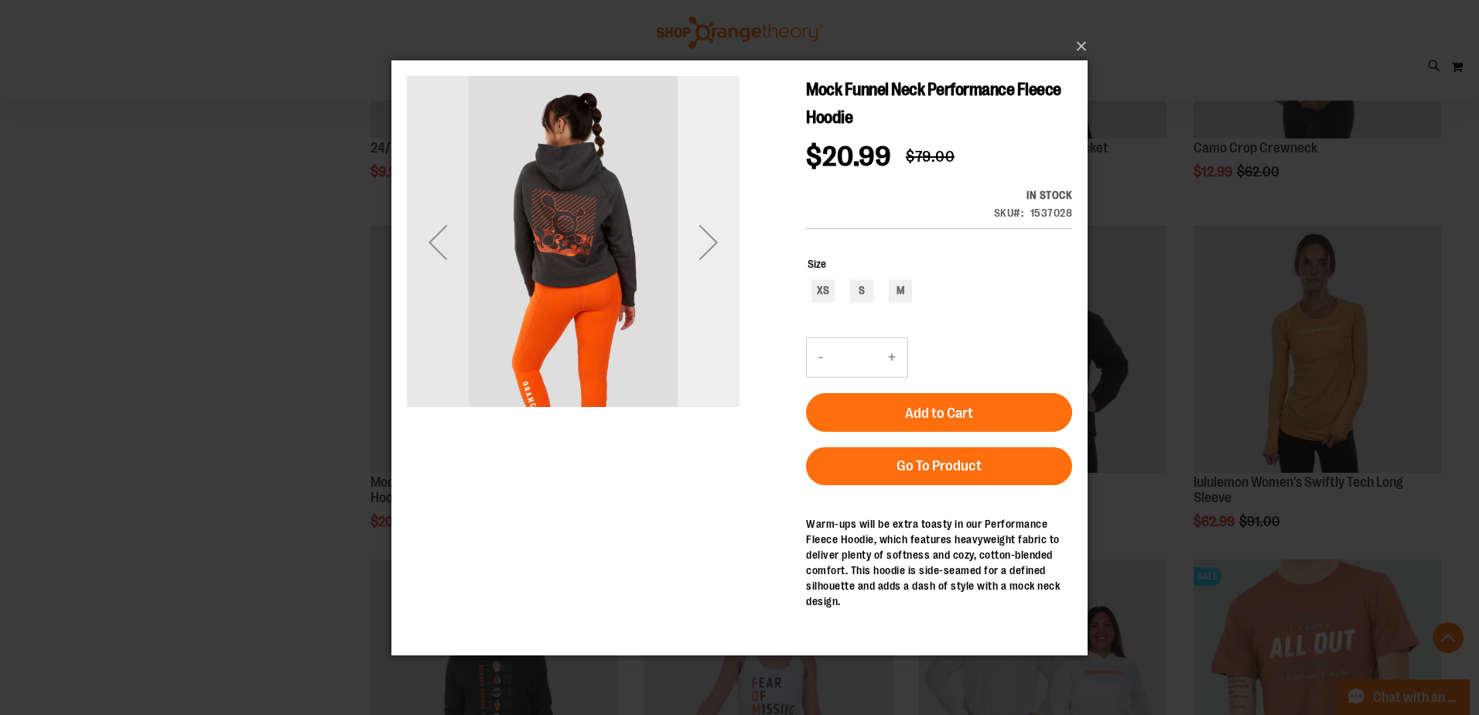
click at [710, 241] on div "Next" at bounding box center [709, 241] width 62 height 62
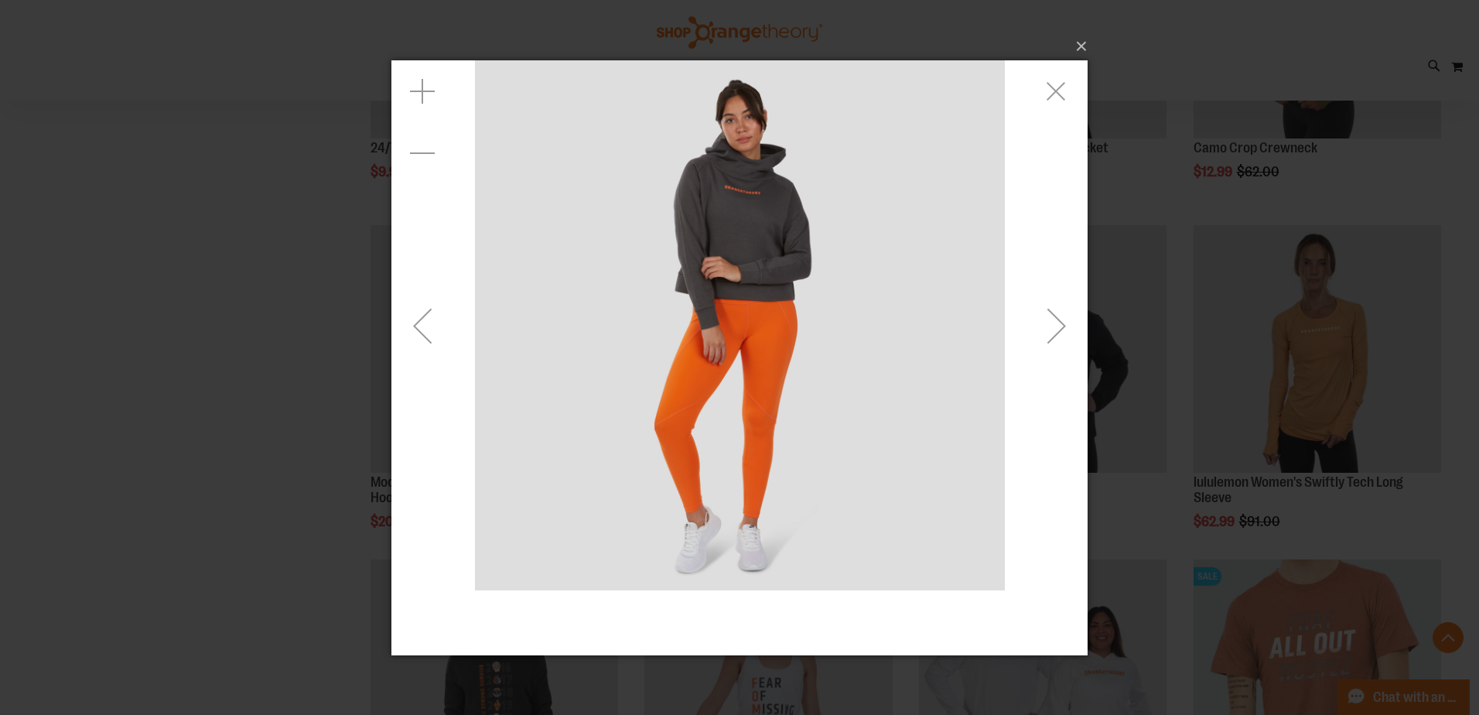
click at [743, 224] on img "carousel" at bounding box center [740, 325] width 530 height 530
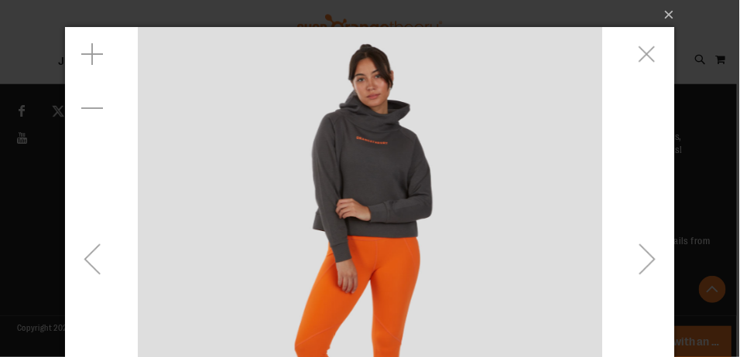
scroll to position [4454, 0]
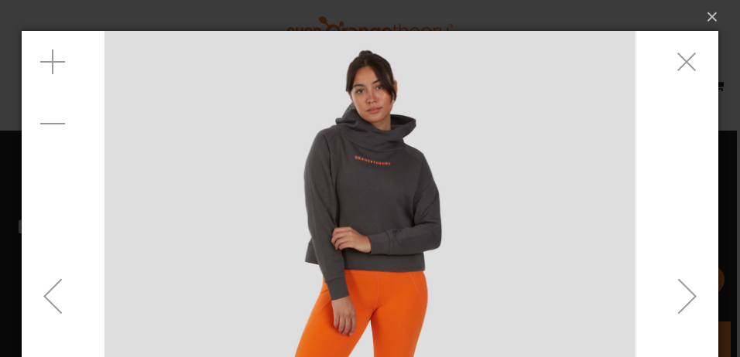
click at [689, 292] on div "Next" at bounding box center [687, 296] width 62 height 62
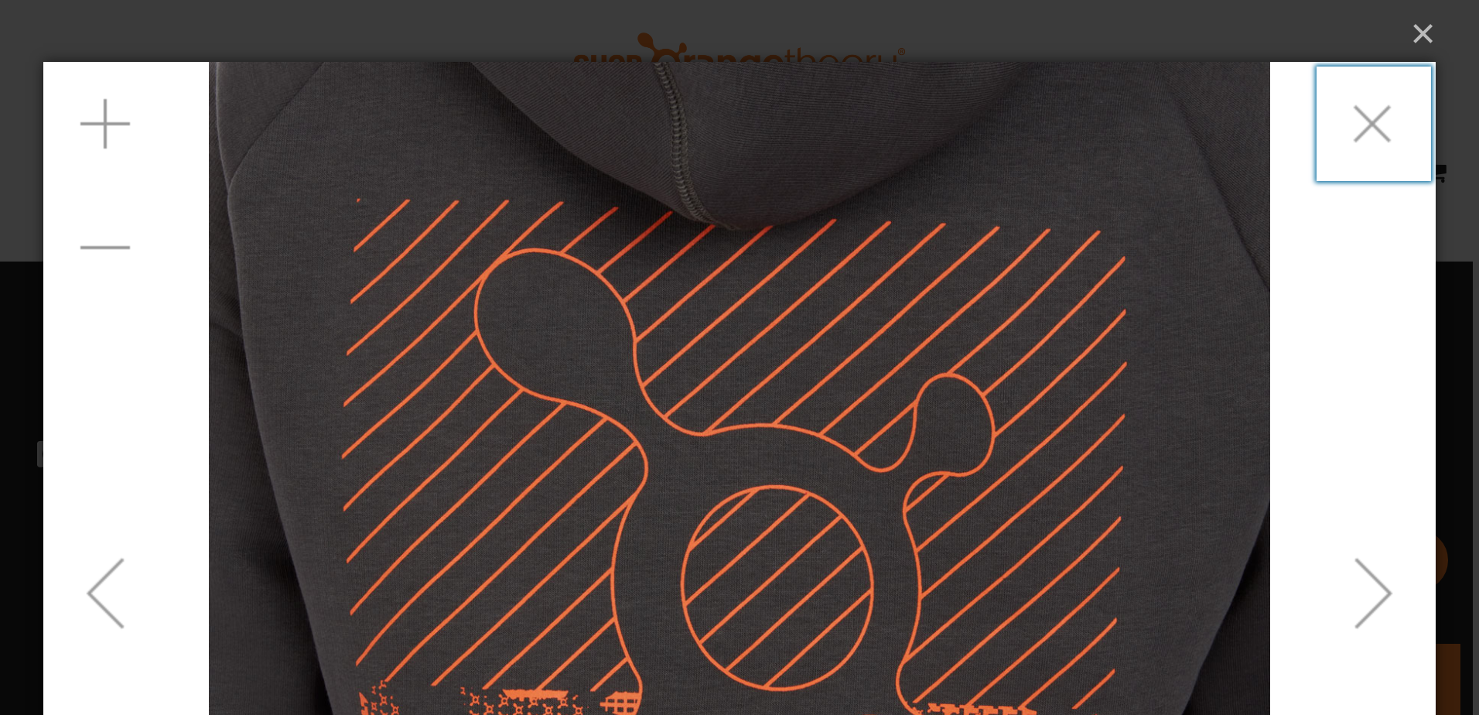
scroll to position [4260, 0]
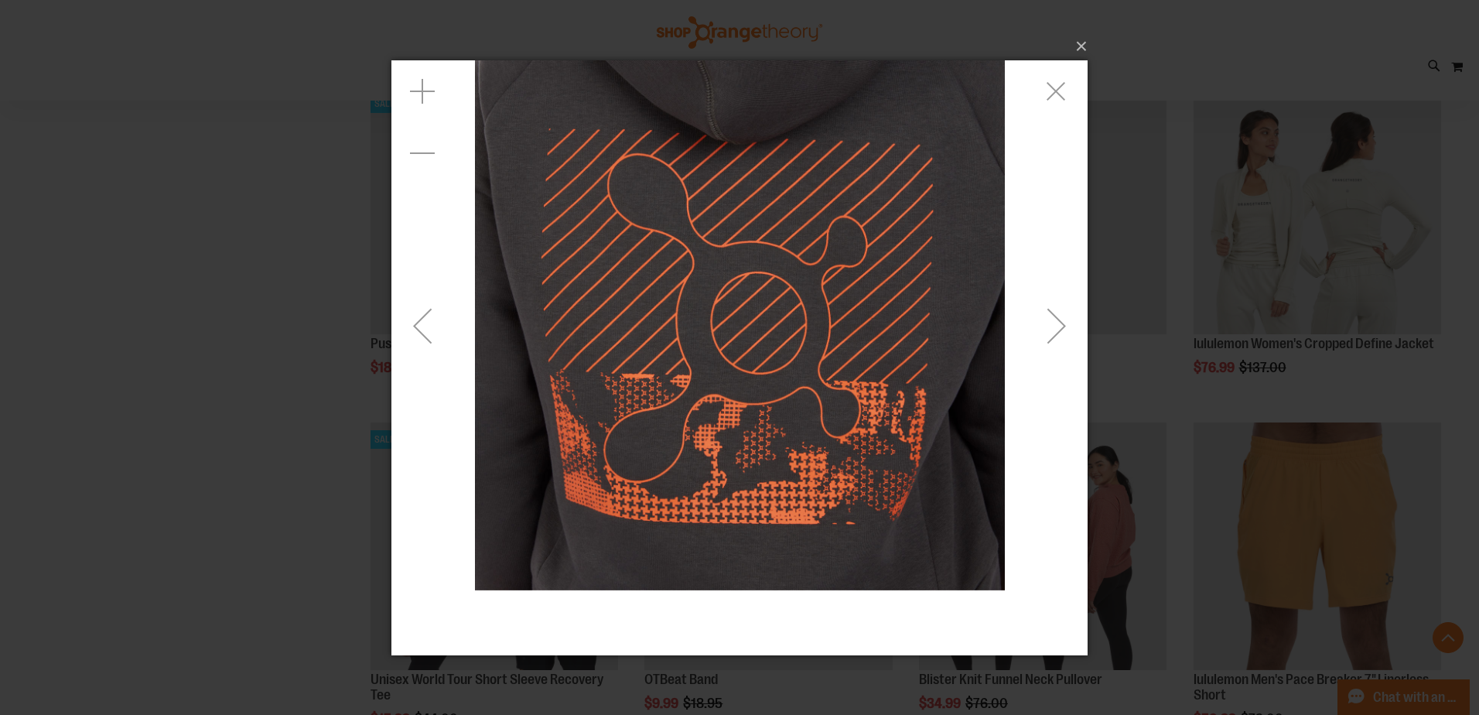
click at [1053, 203] on div "Next" at bounding box center [1057, 325] width 62 height 530
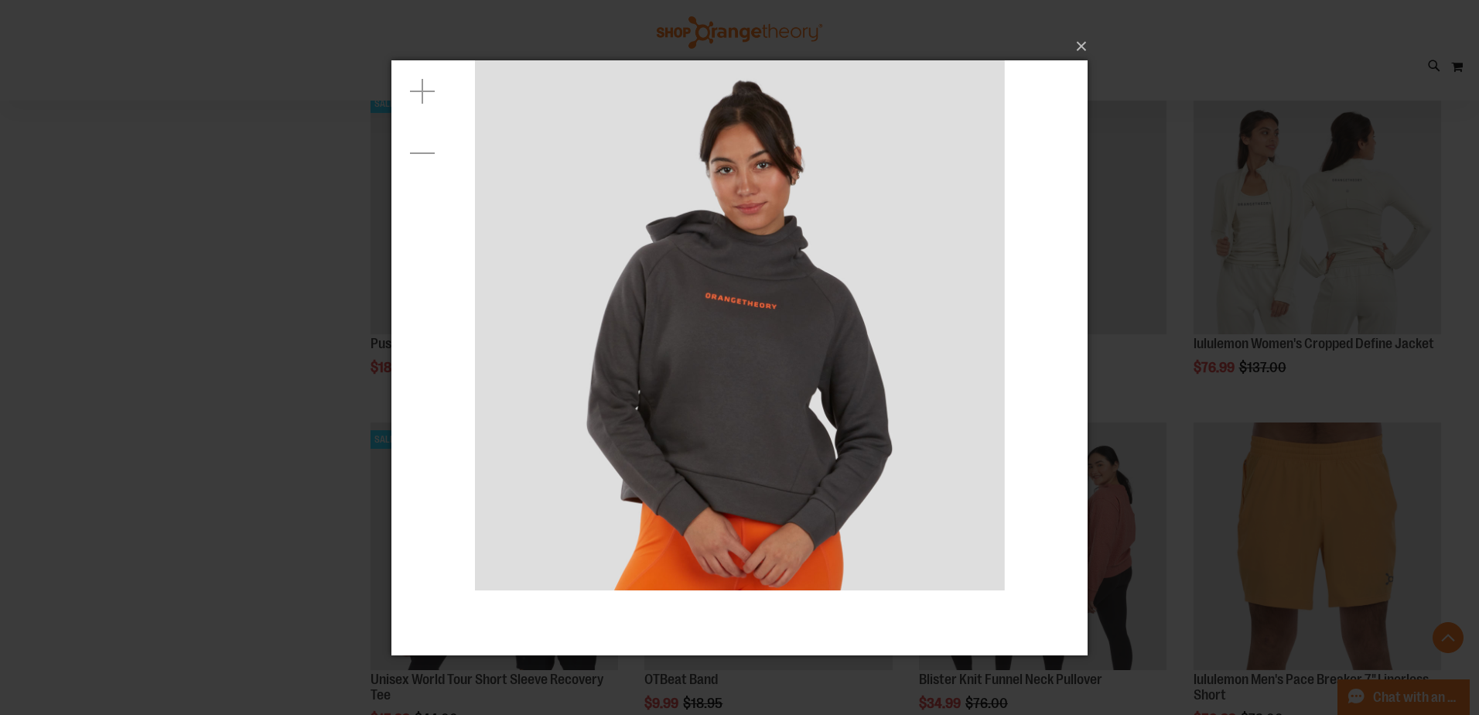
click at [299, 373] on div "×" at bounding box center [739, 357] width 1479 height 715
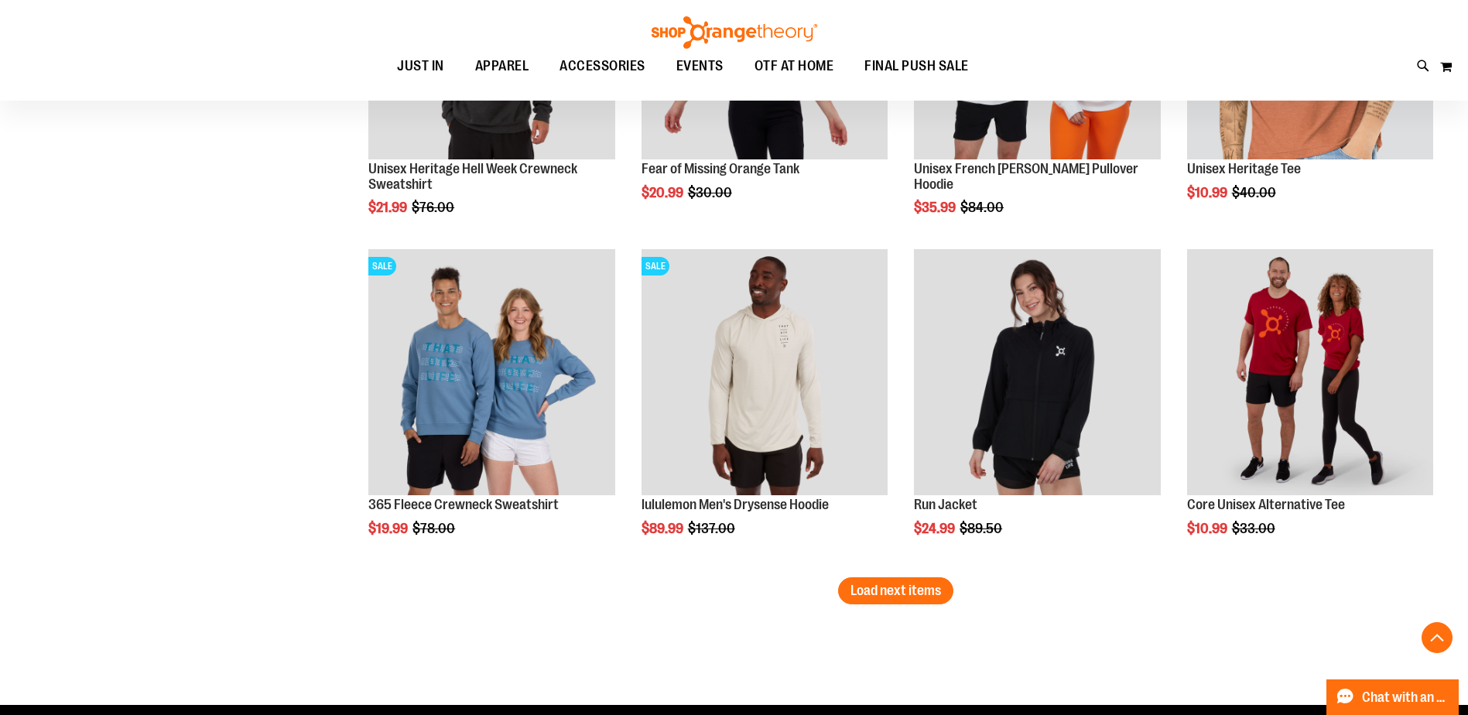
scroll to position [5802, 0]
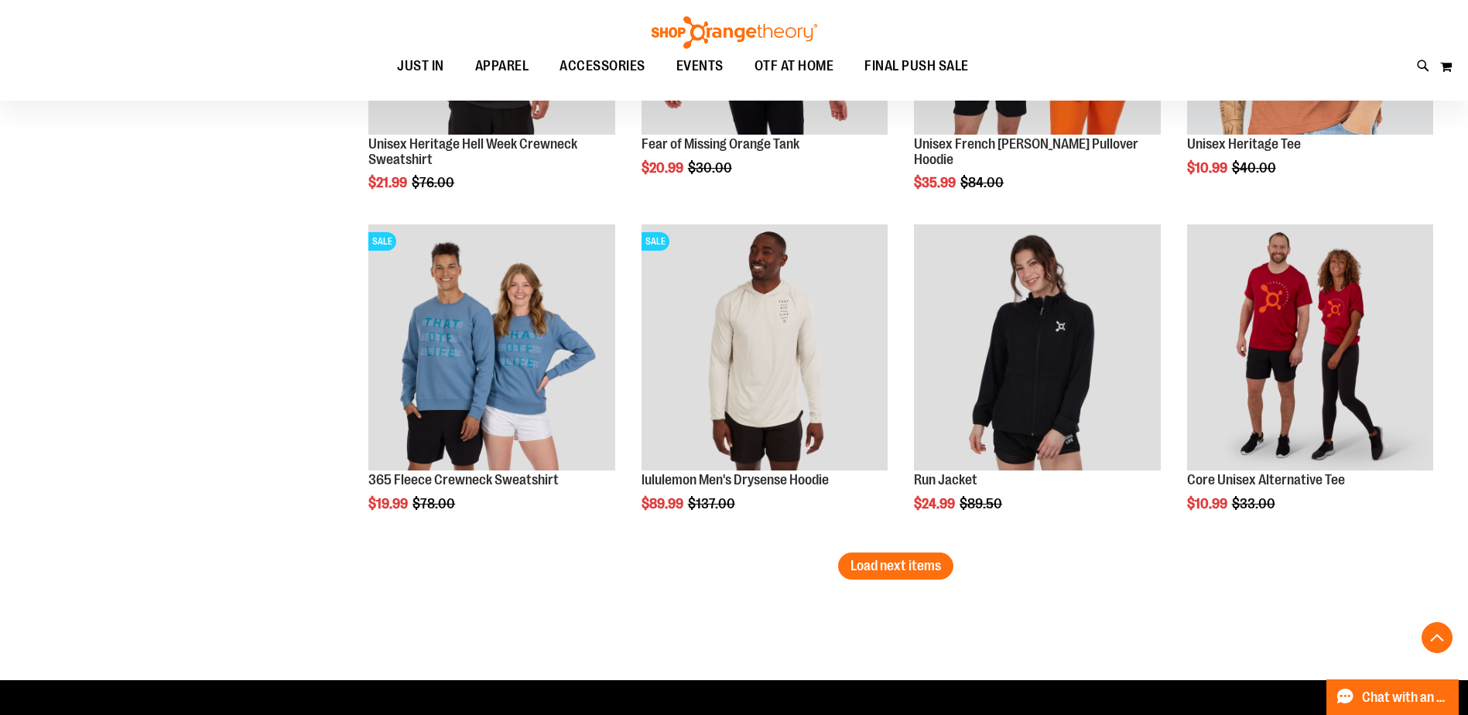
click at [934, 569] on span "Load next items" at bounding box center [895, 565] width 91 height 15
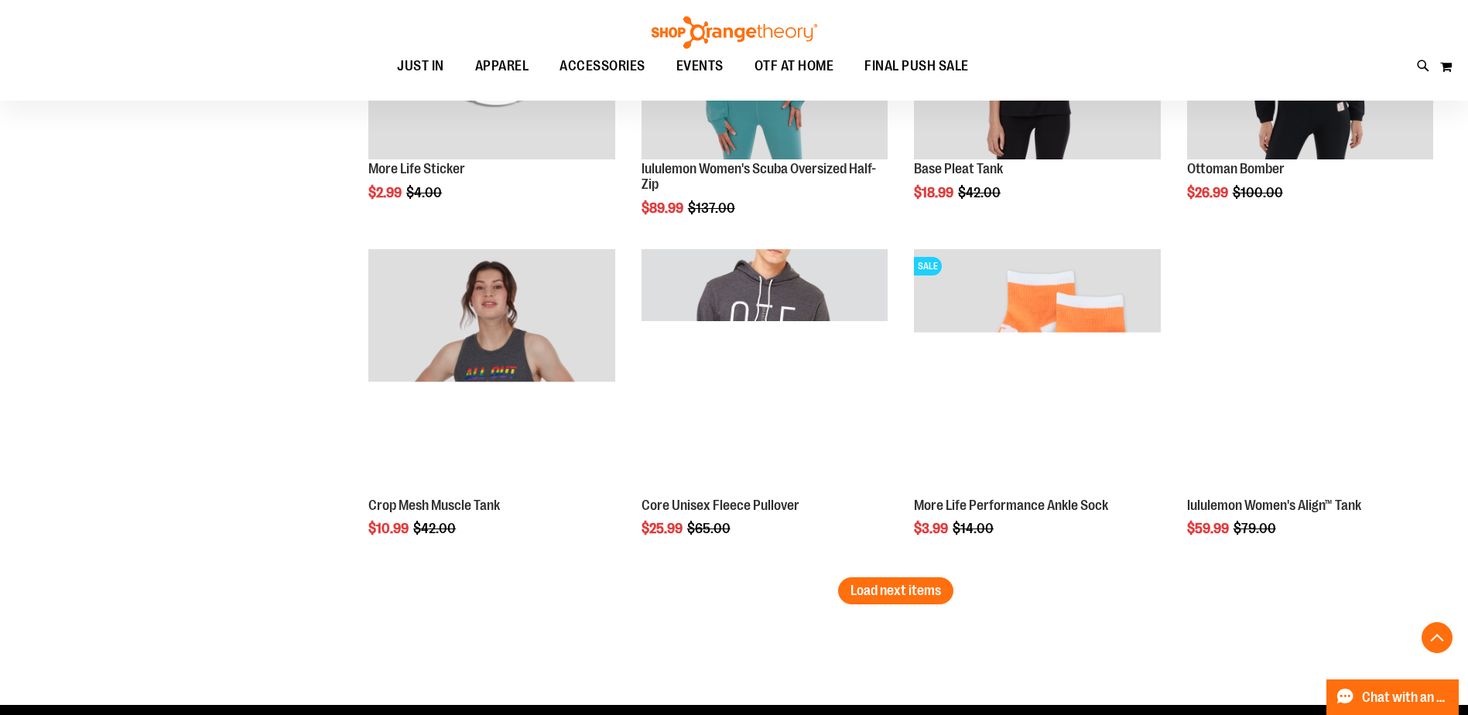
scroll to position [6807, 0]
